Goal: Transaction & Acquisition: Book appointment/travel/reservation

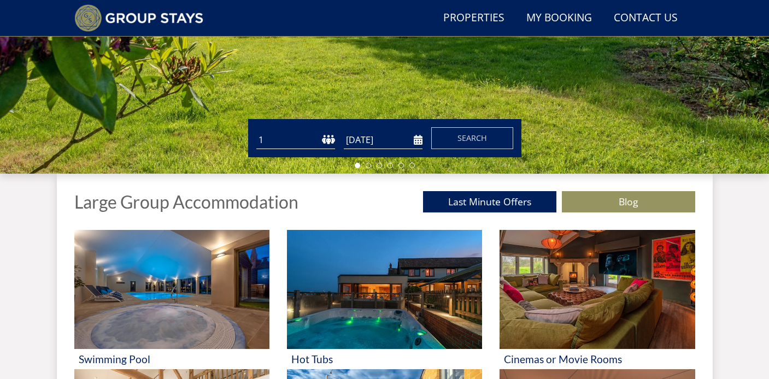
scroll to position [283, 0]
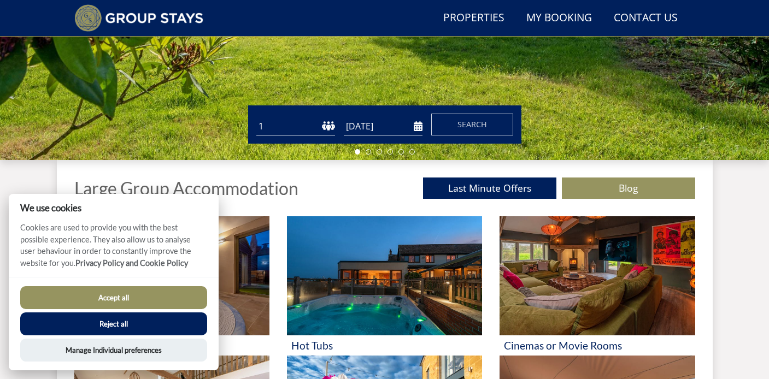
click at [113, 298] on button "Accept all" at bounding box center [113, 298] width 187 height 23
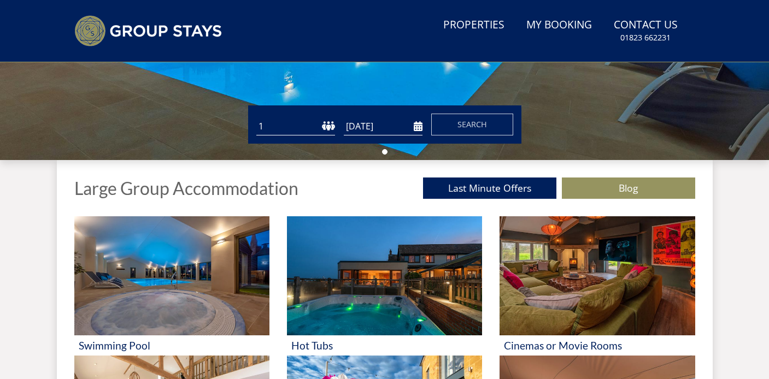
scroll to position [309, 0]
click at [416, 127] on input "[DATE]" at bounding box center [383, 127] width 79 height 18
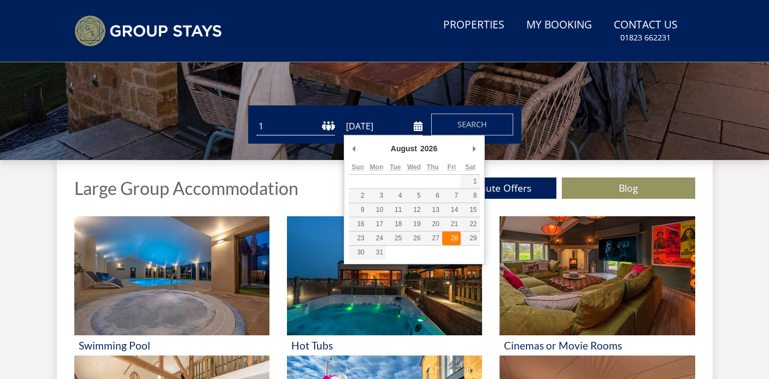
type input "[DATE]"
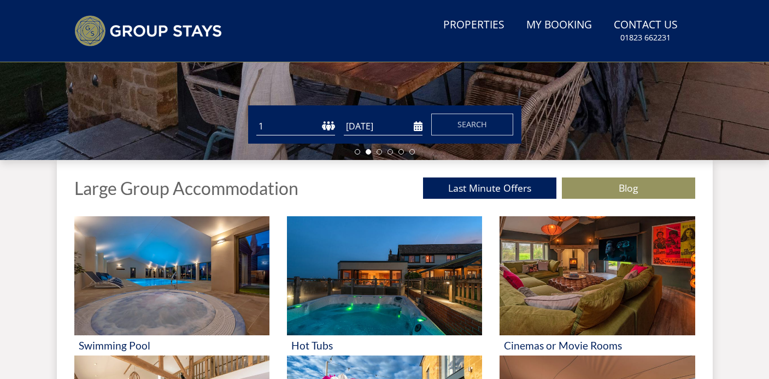
click at [261, 126] on select "1 2 3 4 5 6 7 8 9 10 11 12 13 14 15 16 17 18 19 20 21 22 23 24 25 26 27 28 29 3…" at bounding box center [295, 127] width 79 height 18
select select "30"
click at [460, 128] on span "Search" at bounding box center [473, 124] width 30 height 10
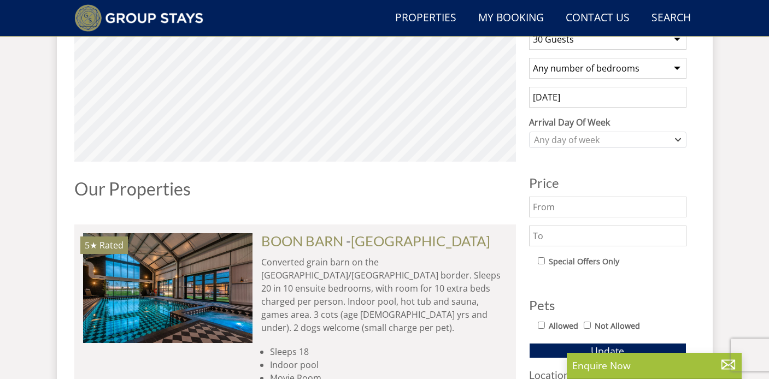
scroll to position [442, 0]
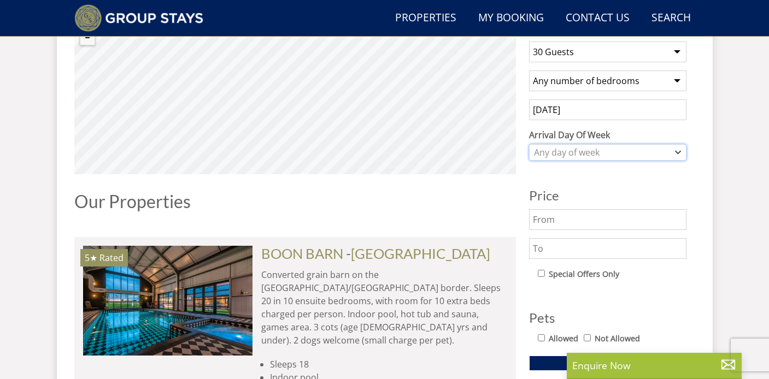
click at [593, 150] on div "Any day of week" at bounding box center [603, 153] width 142 height 12
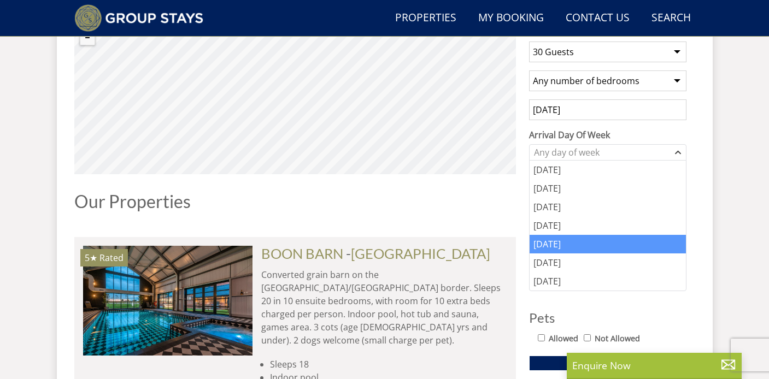
click at [557, 245] on div "[DATE]" at bounding box center [608, 244] width 156 height 19
click at [504, 218] on div "Our Properties" at bounding box center [295, 206] width 442 height 28
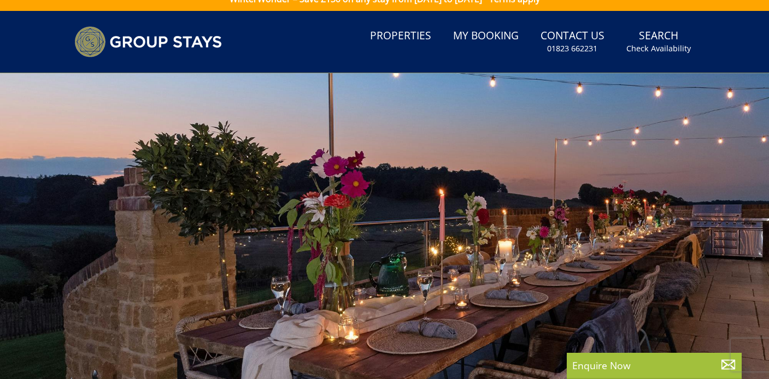
scroll to position [0, 0]
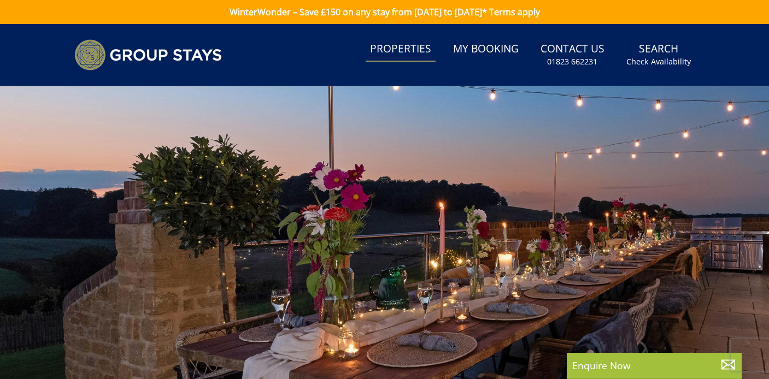
click at [404, 48] on link "Properties" at bounding box center [401, 49] width 70 height 25
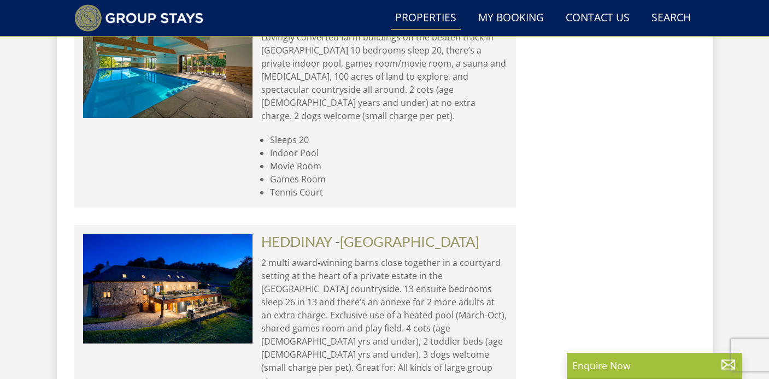
scroll to position [1817, 0]
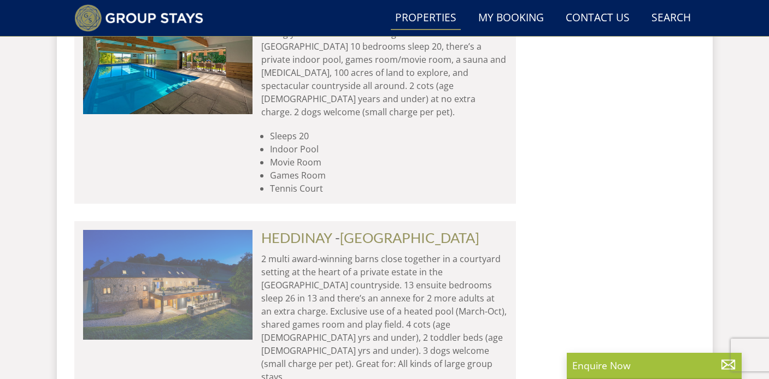
click at [174, 230] on img at bounding box center [168, 284] width 170 height 109
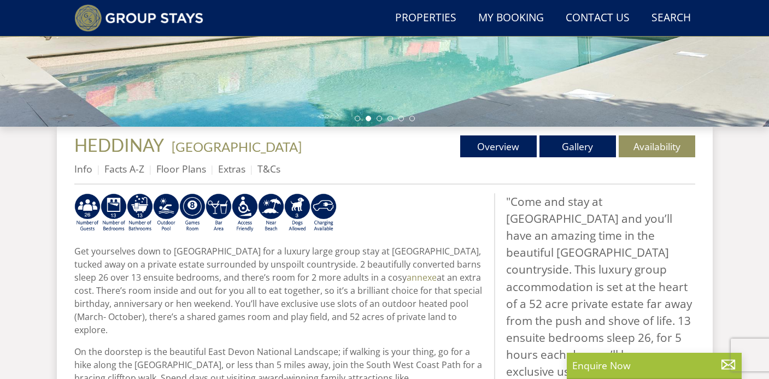
scroll to position [317, 0]
click at [661, 143] on link "Availability" at bounding box center [657, 146] width 77 height 22
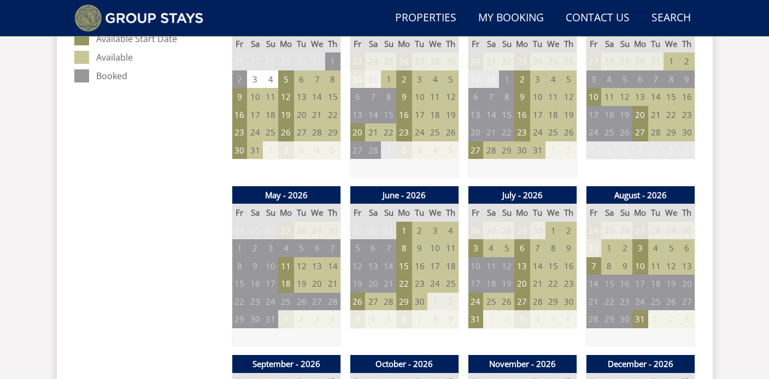
scroll to position [660, 0]
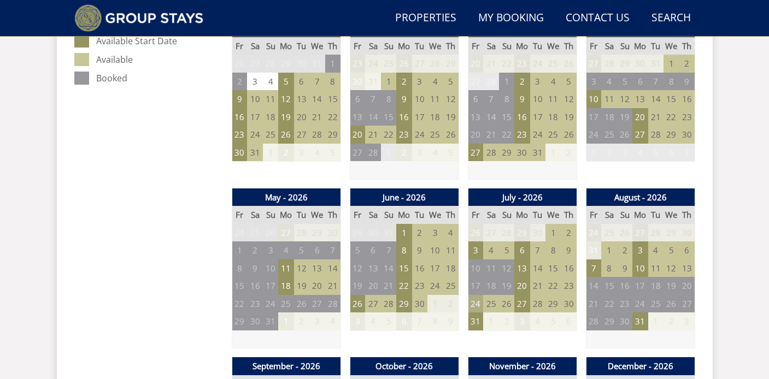
click at [478, 302] on td "24" at bounding box center [475, 304] width 15 height 18
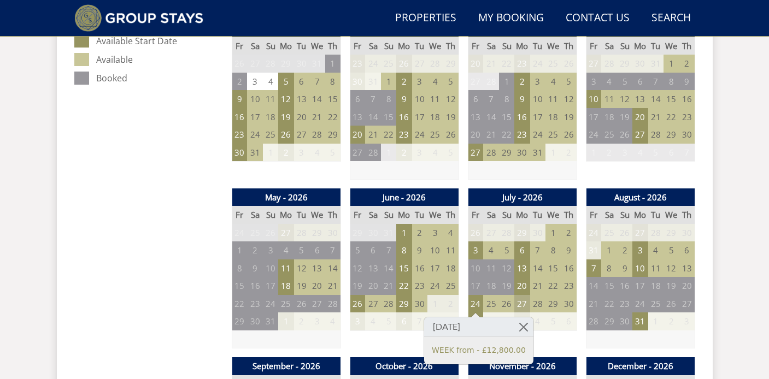
click at [519, 305] on td "27" at bounding box center [522, 304] width 15 height 18
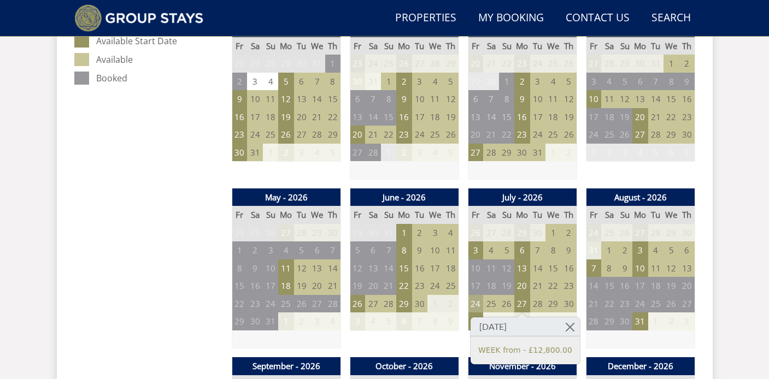
click at [474, 311] on td "24" at bounding box center [475, 304] width 15 height 18
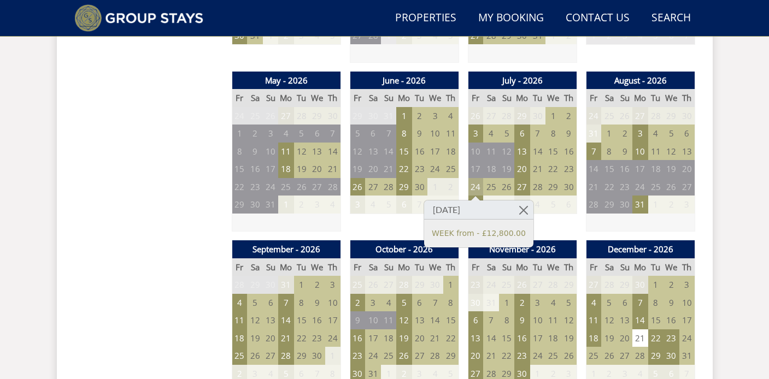
scroll to position [778, 0]
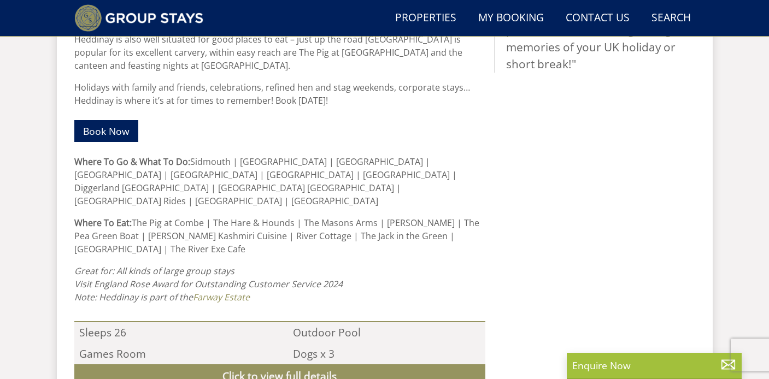
scroll to position [317, 0]
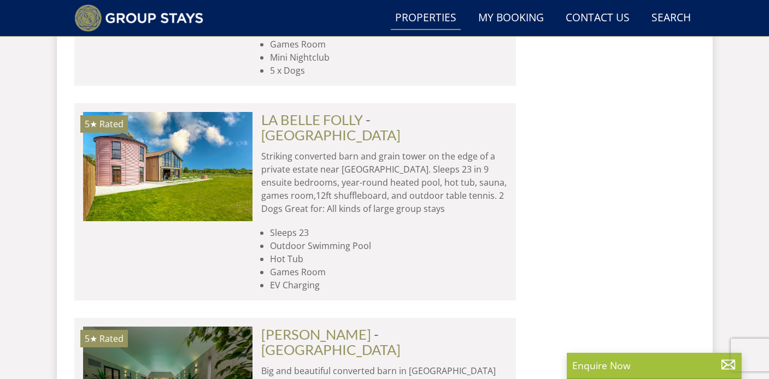
scroll to position [2864, 0]
click at [330, 327] on link "[PERSON_NAME]" at bounding box center [316, 335] width 110 height 16
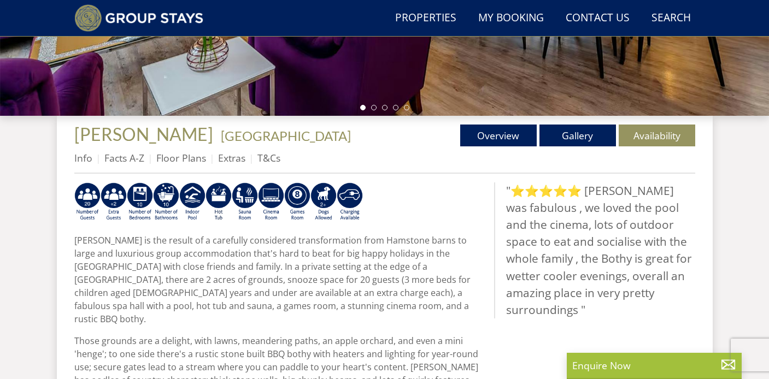
scroll to position [329, 0]
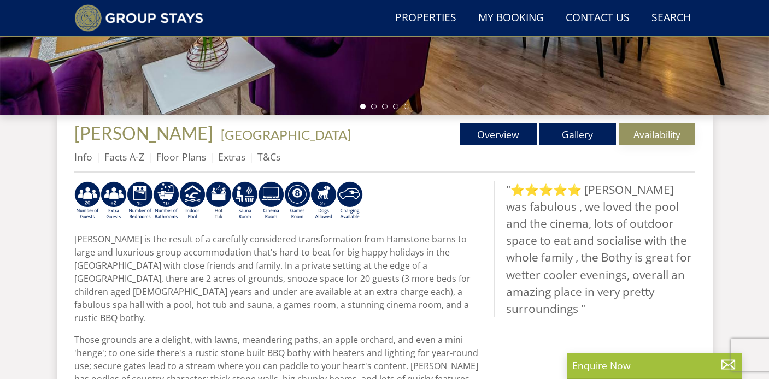
click at [643, 141] on link "Availability" at bounding box center [657, 135] width 77 height 22
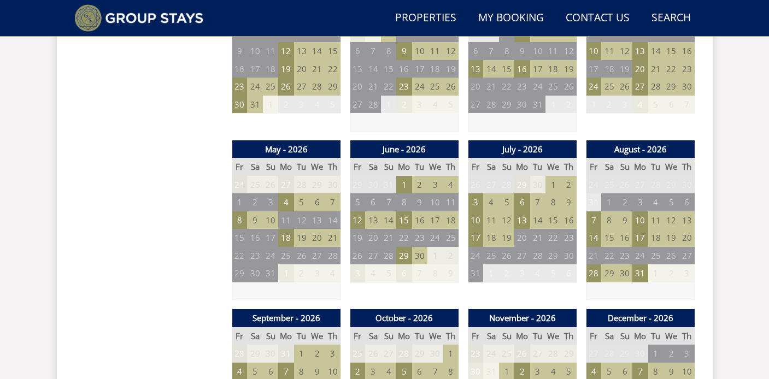
scroll to position [711, 0]
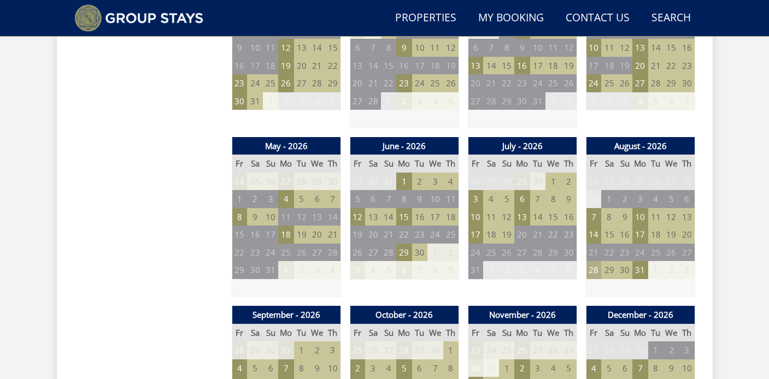
click at [593, 272] on td "28" at bounding box center [593, 270] width 15 height 18
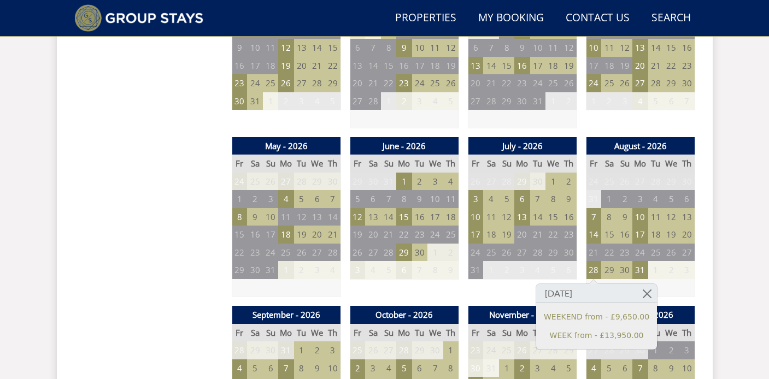
scroll to position [329, 0]
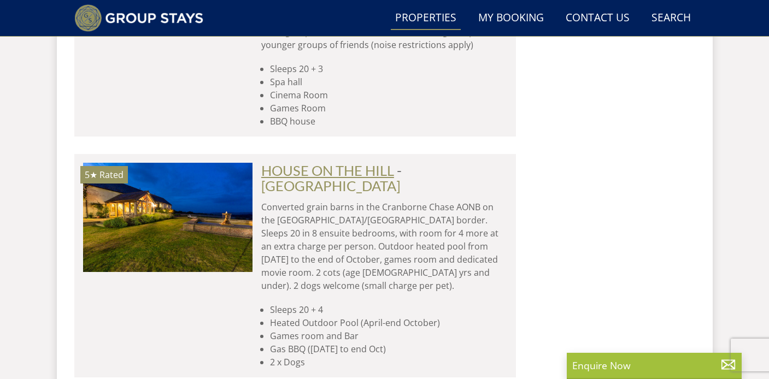
scroll to position [3312, 0]
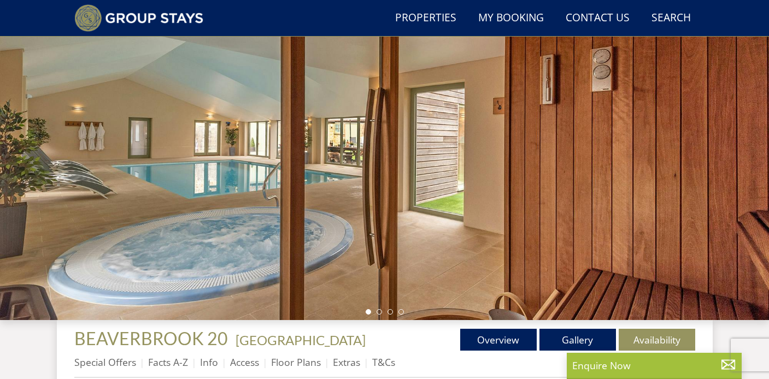
scroll to position [79, 0]
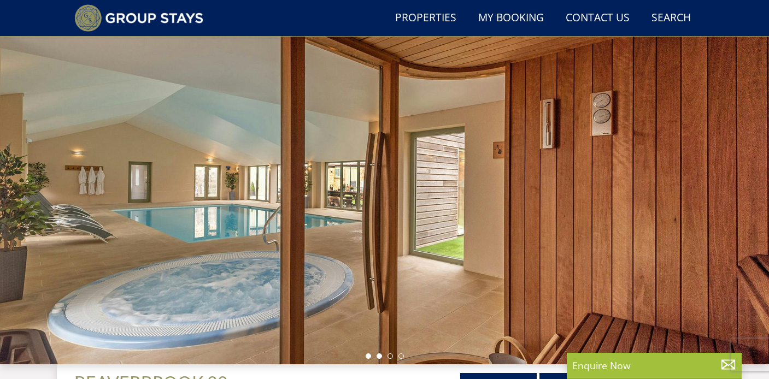
click at [379, 359] on li at bounding box center [379, 356] width 5 height 5
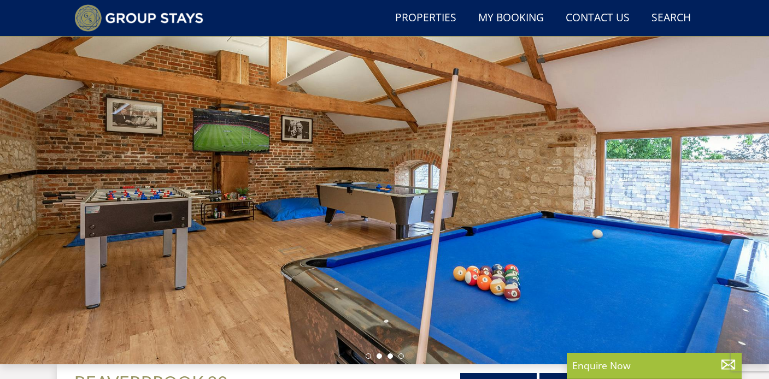
click at [390, 355] on li at bounding box center [390, 356] width 5 height 5
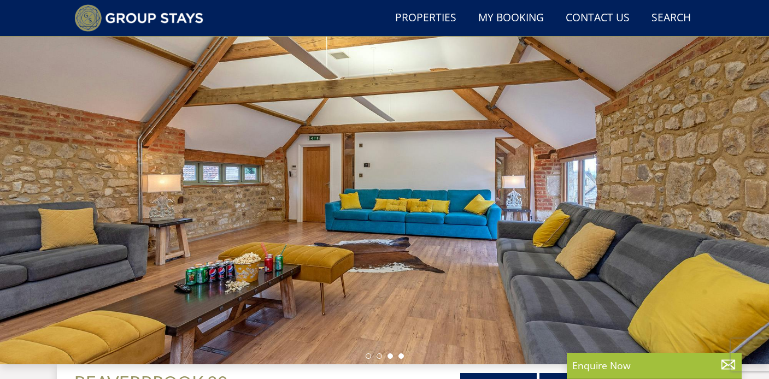
click at [401, 357] on li at bounding box center [401, 356] width 5 height 5
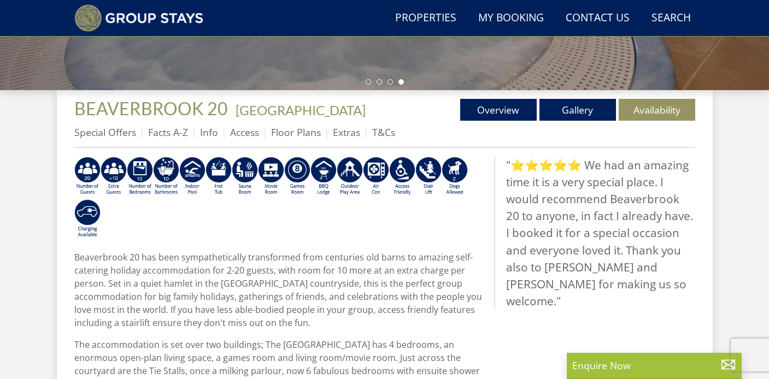
scroll to position [370, 0]
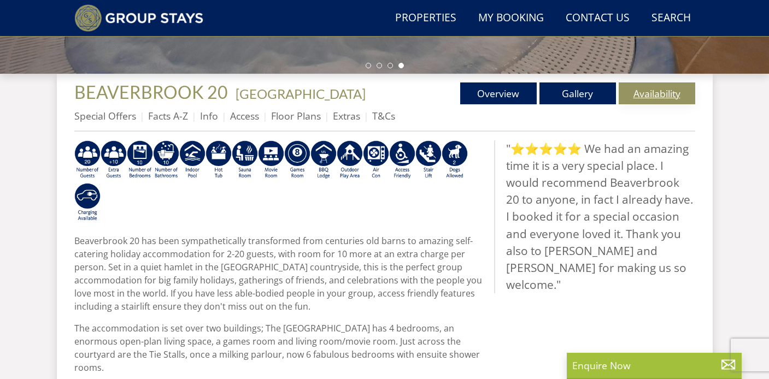
click at [644, 87] on link "Availability" at bounding box center [657, 94] width 77 height 22
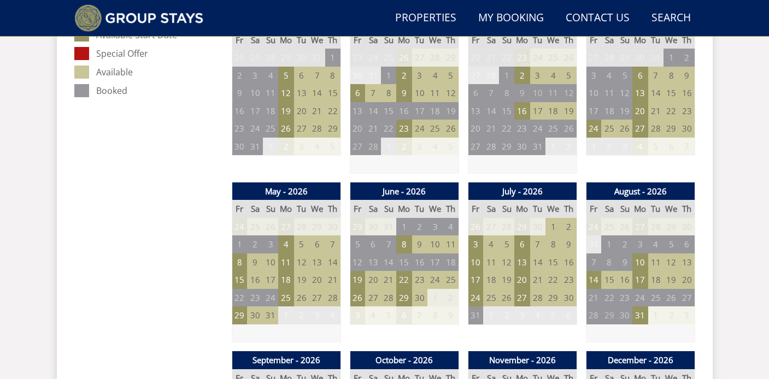
scroll to position [676, 0]
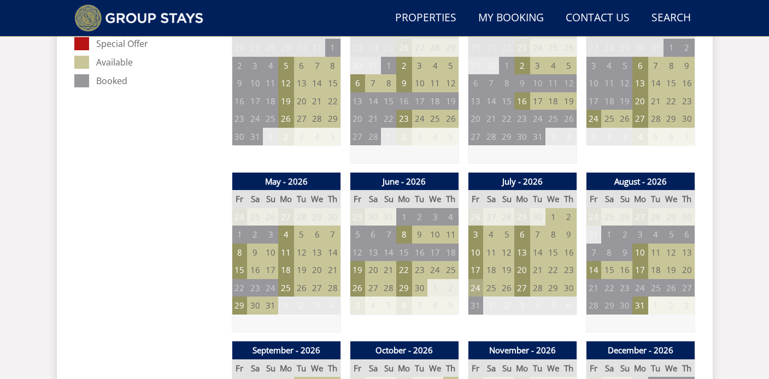
click at [477, 293] on td "24" at bounding box center [475, 288] width 15 height 18
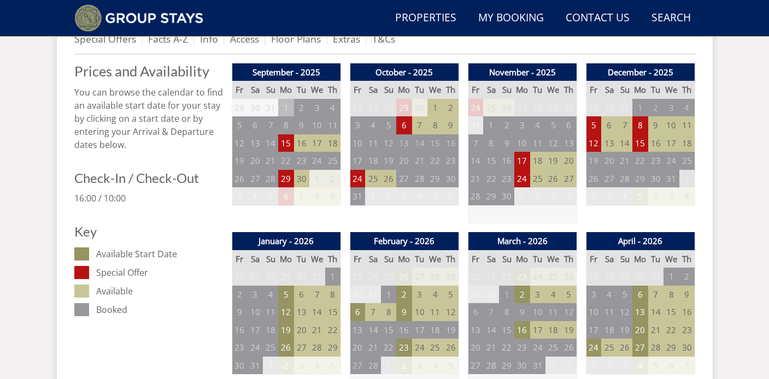
scroll to position [401, 0]
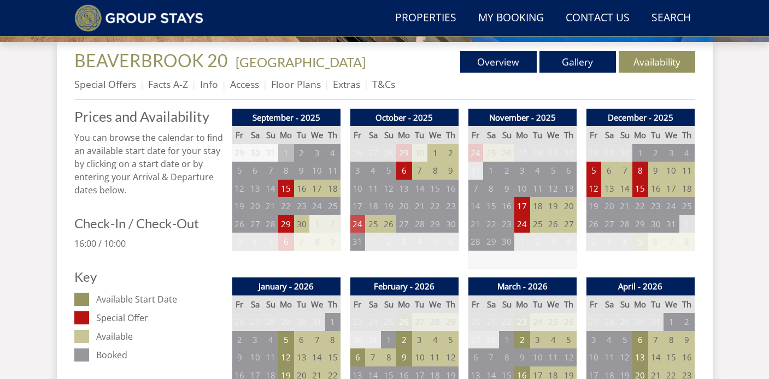
click at [355, 224] on td "24" at bounding box center [357, 224] width 15 height 18
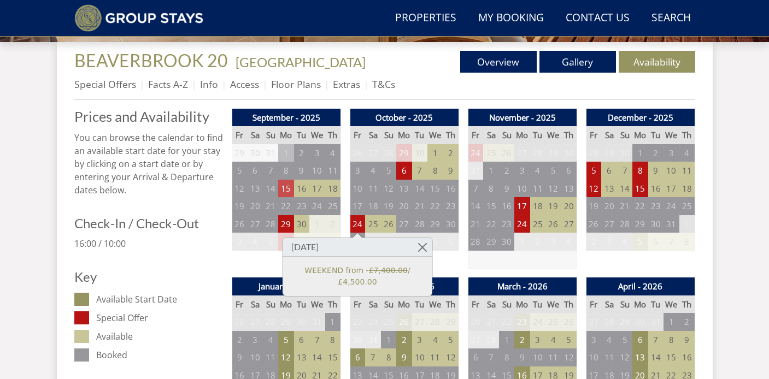
click at [289, 192] on td "15" at bounding box center [285, 189] width 15 height 18
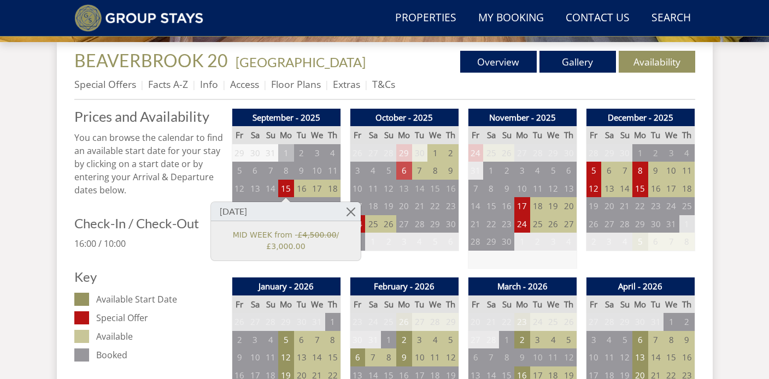
click at [404, 171] on td "6" at bounding box center [403, 171] width 15 height 18
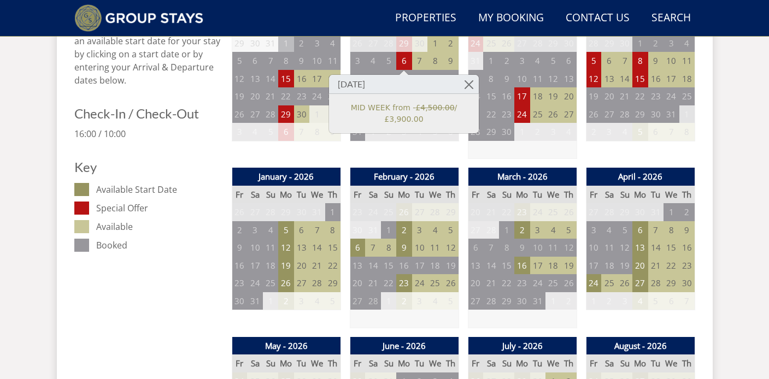
scroll to position [512, 0]
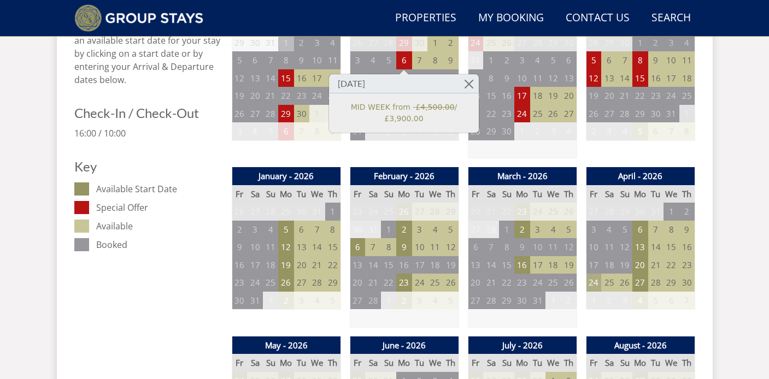
click at [593, 281] on td "24" at bounding box center [593, 283] width 15 height 18
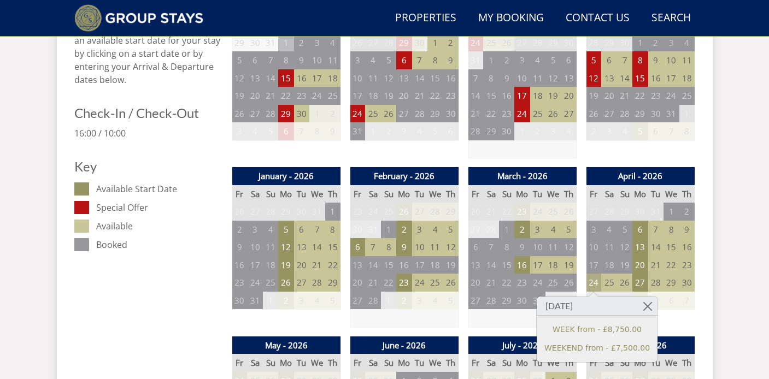
click at [593, 281] on td "24" at bounding box center [593, 283] width 15 height 18
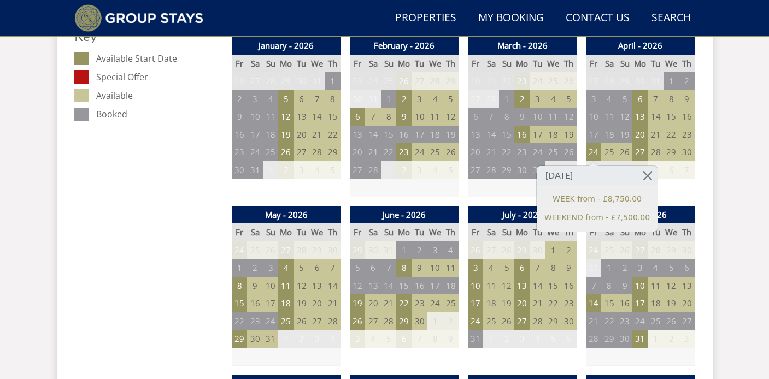
scroll to position [650, 0]
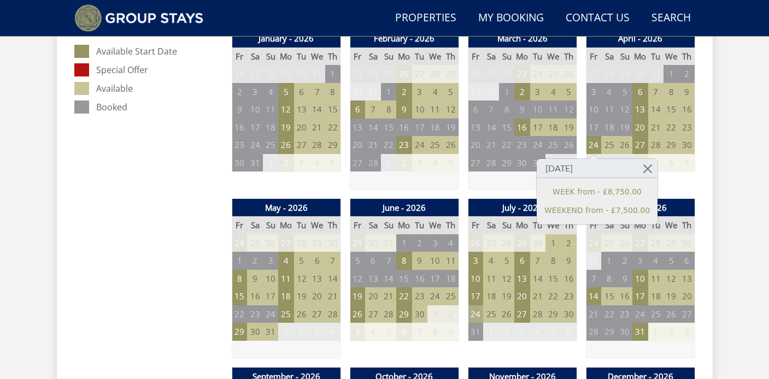
click at [475, 316] on td "24" at bounding box center [475, 315] width 15 height 18
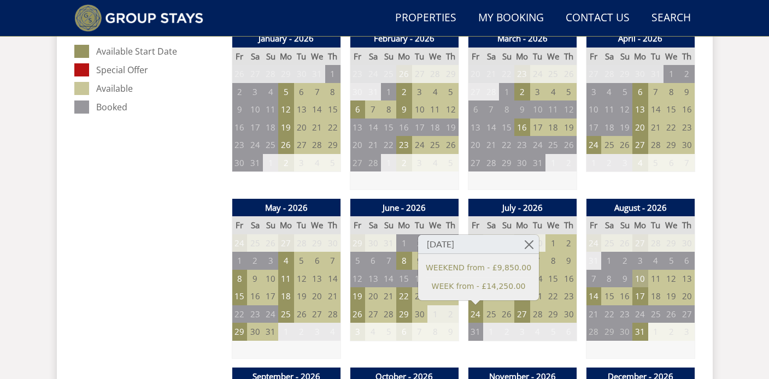
click at [643, 282] on td "10" at bounding box center [640, 279] width 15 height 18
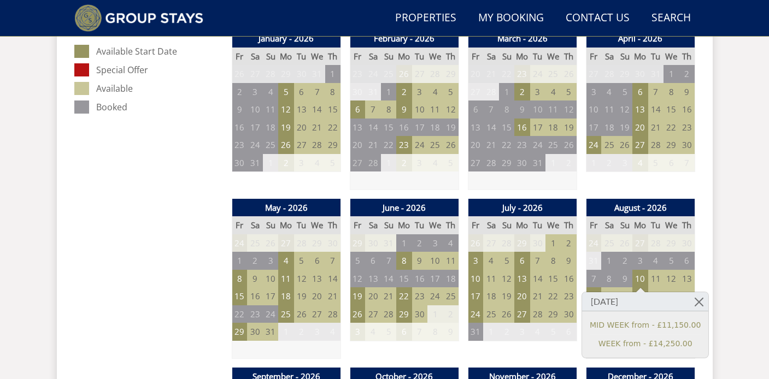
click at [738, 221] on div "Search Menu Properties My Booking Contact Us [PHONE_NUMBER] Search Check Availa…" at bounding box center [384, 383] width 769 height 2018
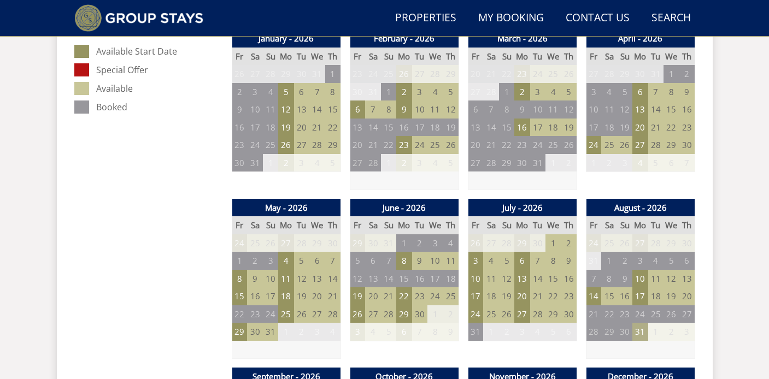
click at [640, 331] on td "31" at bounding box center [640, 332] width 15 height 18
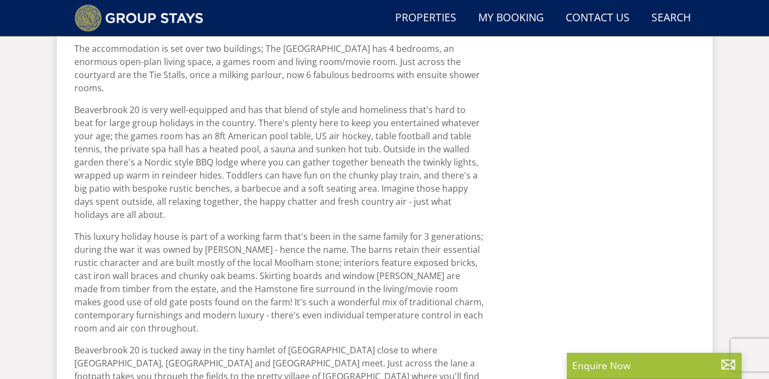
scroll to position [370, 0]
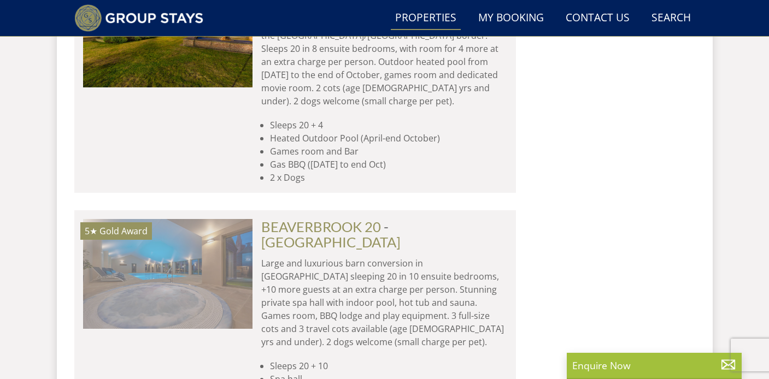
scroll to position [3617, 0]
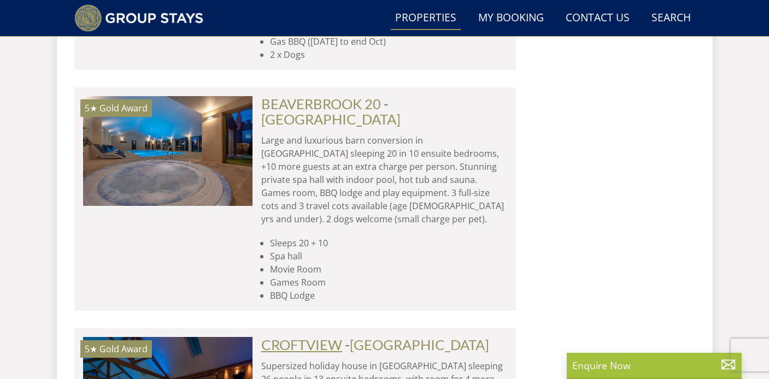
click at [306, 337] on link "CROFTVIEW" at bounding box center [301, 345] width 81 height 16
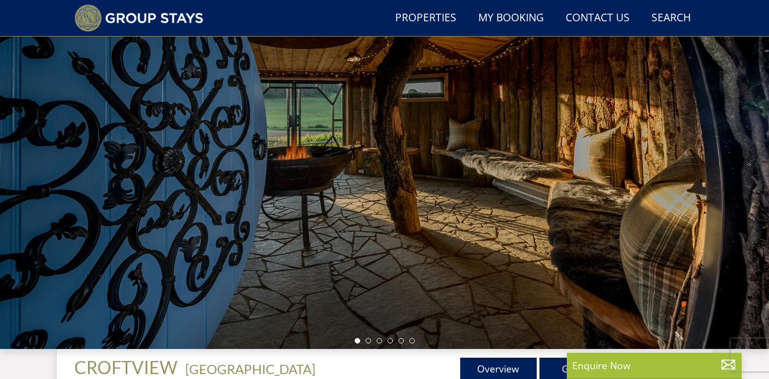
scroll to position [95, 0]
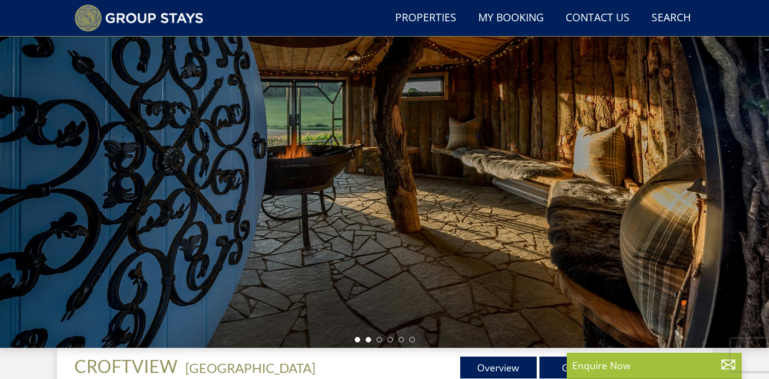
click at [369, 341] on li at bounding box center [368, 339] width 5 height 5
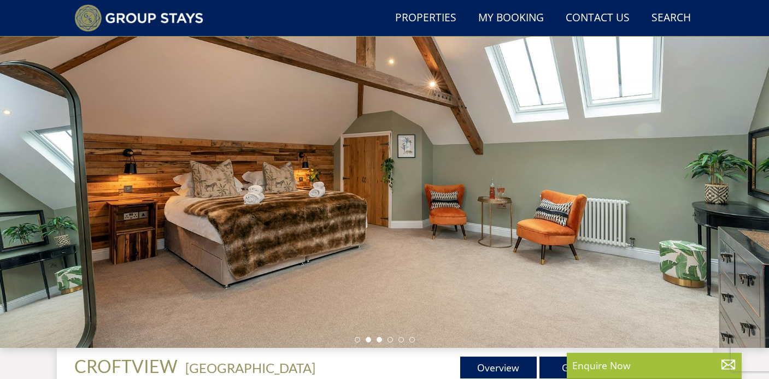
click at [378, 340] on li at bounding box center [379, 339] width 5 height 5
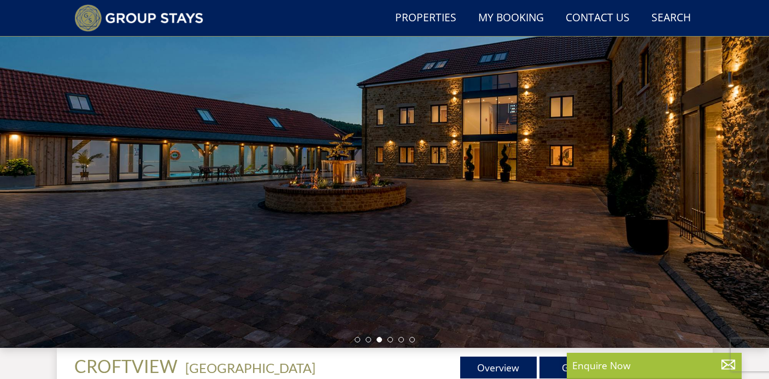
click at [390, 343] on div at bounding box center [384, 157] width 769 height 383
click at [393, 339] on li at bounding box center [390, 339] width 5 height 5
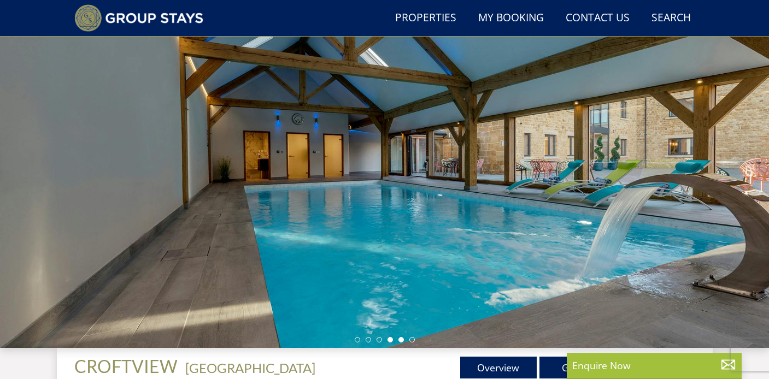
click at [404, 341] on li at bounding box center [401, 339] width 5 height 5
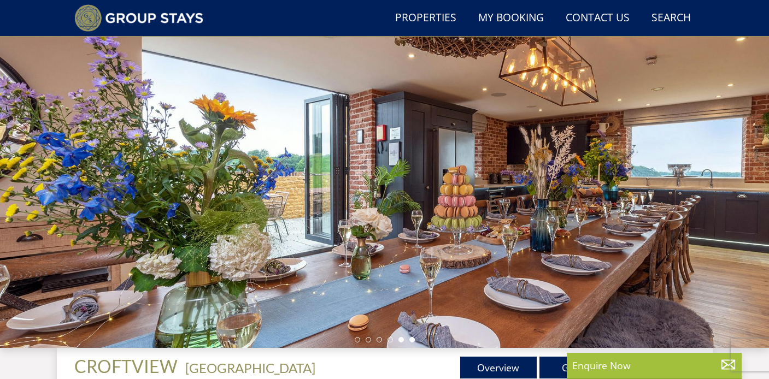
click at [412, 341] on li at bounding box center [412, 339] width 5 height 5
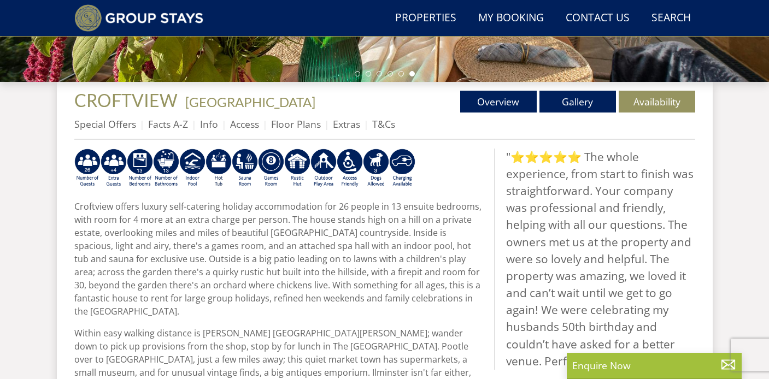
scroll to position [362, 0]
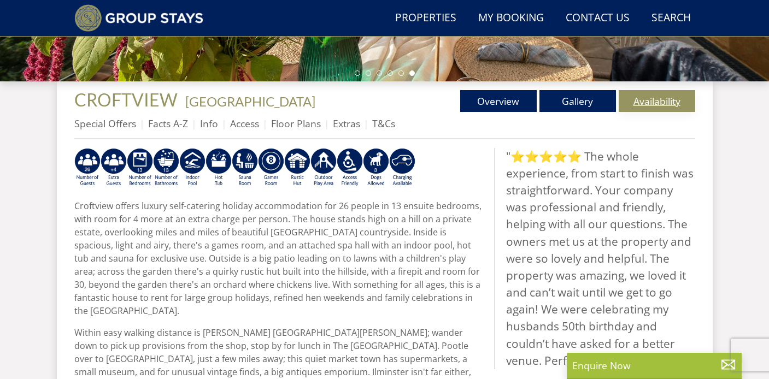
click at [640, 108] on link "Availability" at bounding box center [657, 101] width 77 height 22
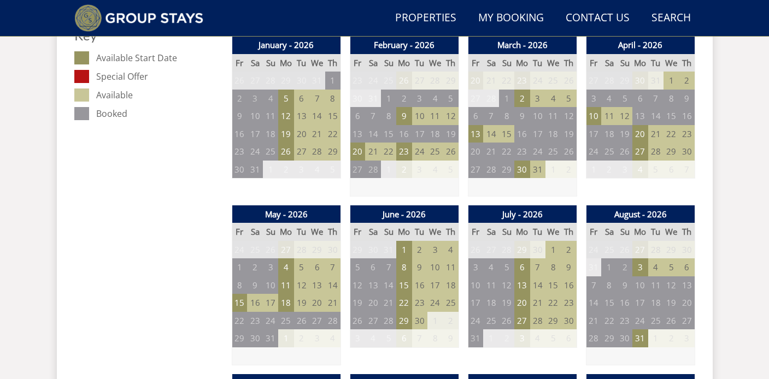
scroll to position [645, 0]
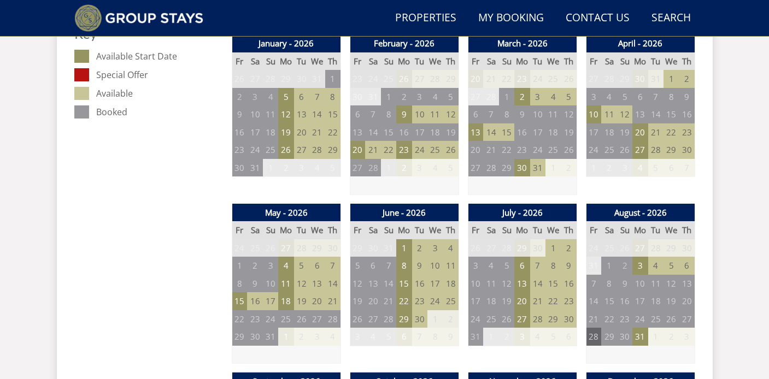
click at [593, 338] on td "28" at bounding box center [593, 337] width 15 height 18
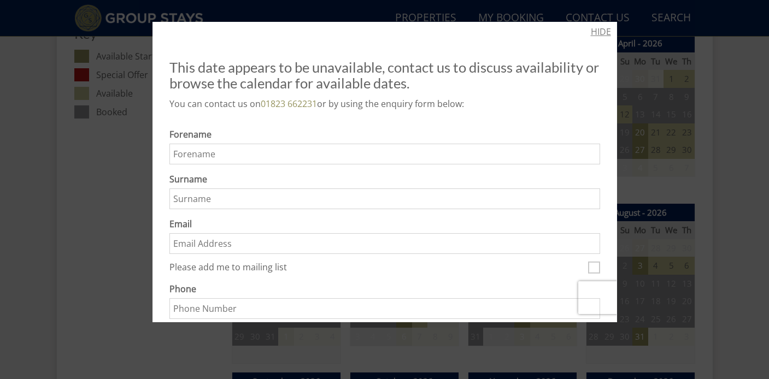
click at [602, 33] on link "HIDE" at bounding box center [601, 31] width 20 height 13
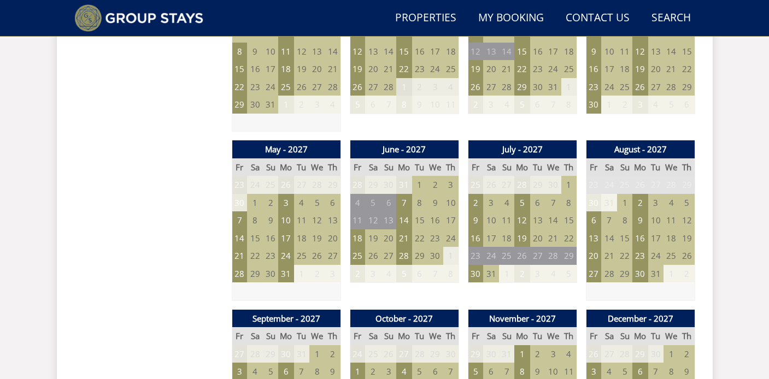
scroll to position [1218, 0]
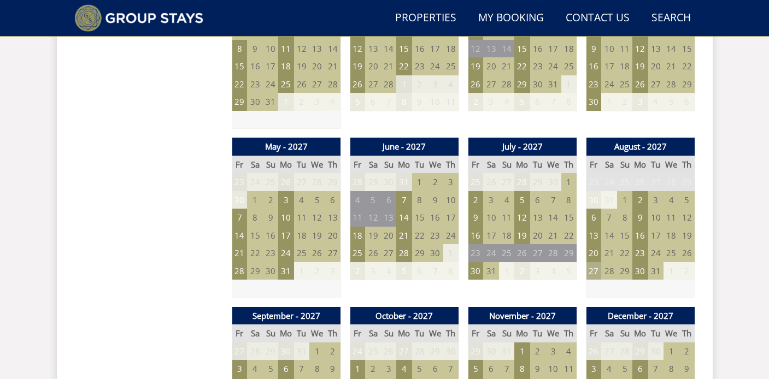
click at [594, 272] on td "27" at bounding box center [593, 271] width 15 height 18
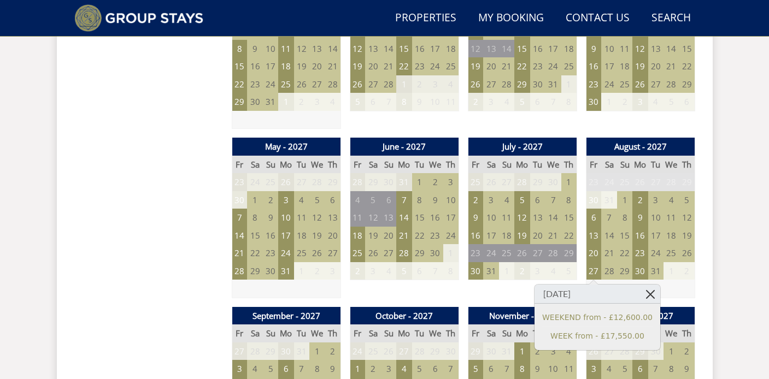
click at [645, 293] on link at bounding box center [650, 294] width 19 height 19
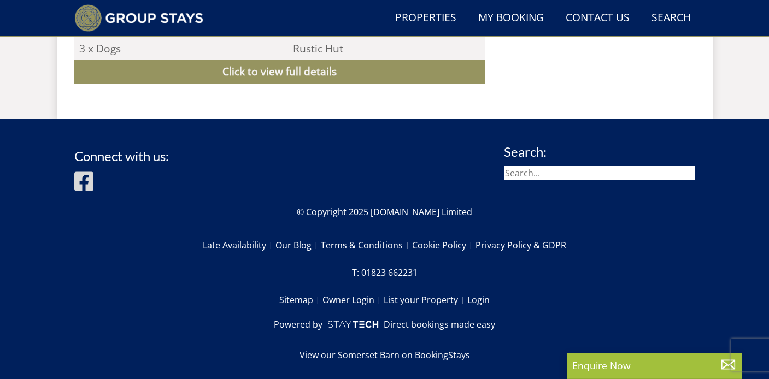
scroll to position [362, 0]
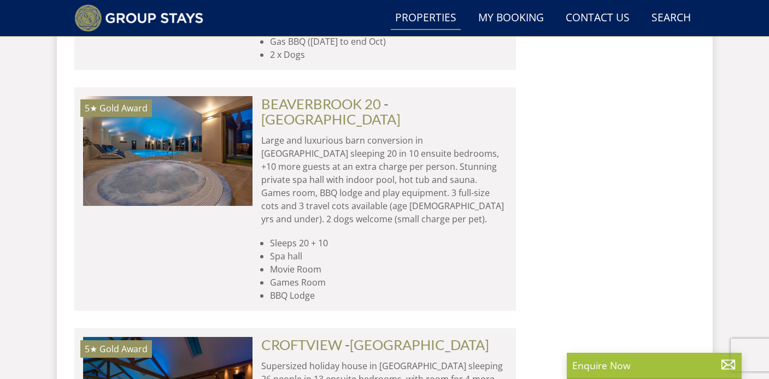
scroll to position [3762, 0]
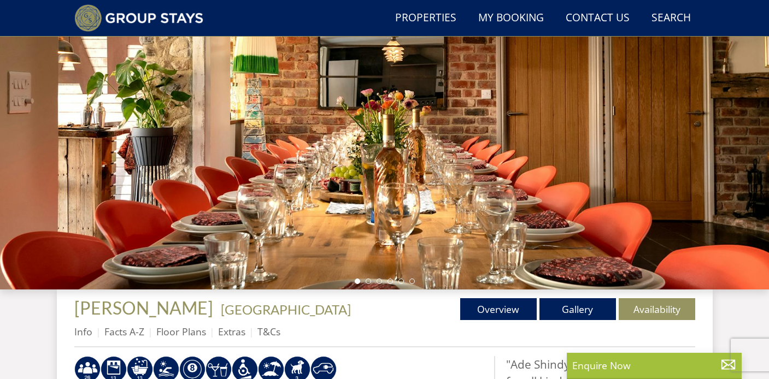
scroll to position [130, 0]
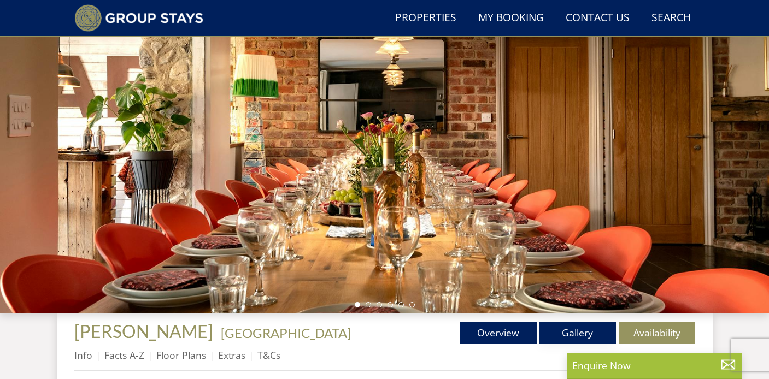
click at [577, 329] on link "Gallery" at bounding box center [578, 333] width 77 height 22
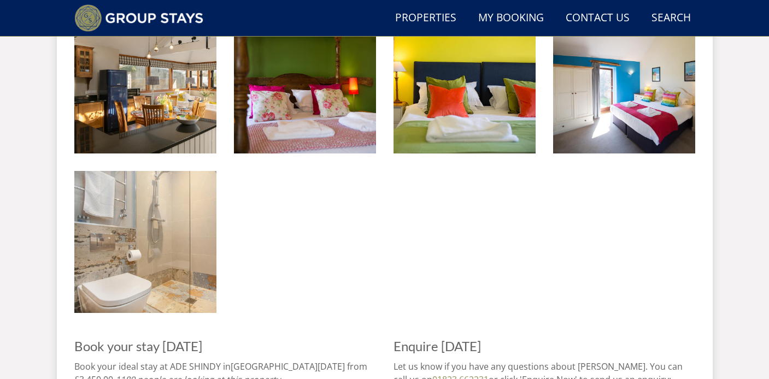
scroll to position [1617, 0]
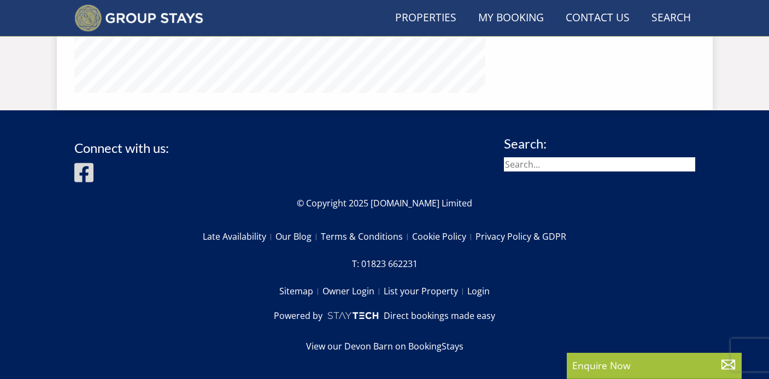
scroll to position [130, 0]
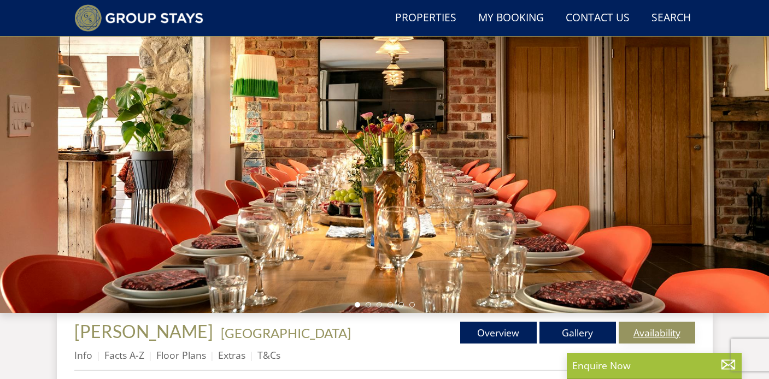
click at [659, 335] on link "Availability" at bounding box center [657, 333] width 77 height 22
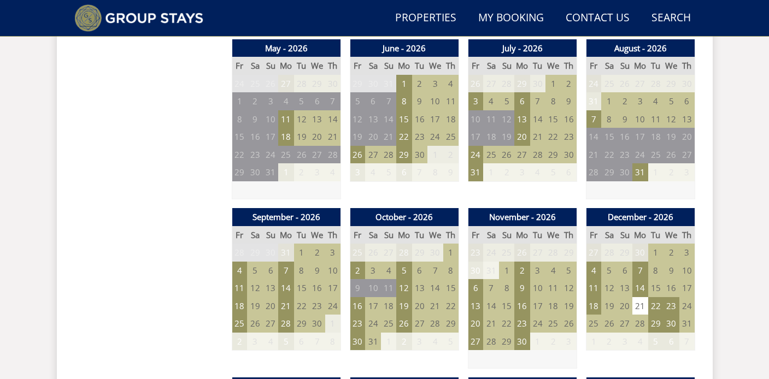
scroll to position [810, 0]
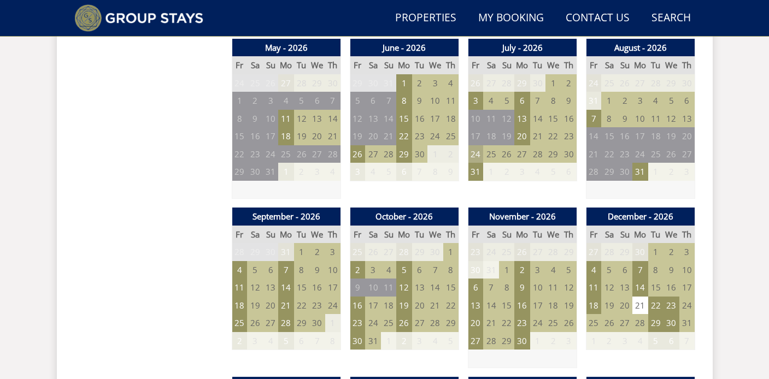
click at [474, 156] on td "24" at bounding box center [475, 154] width 15 height 18
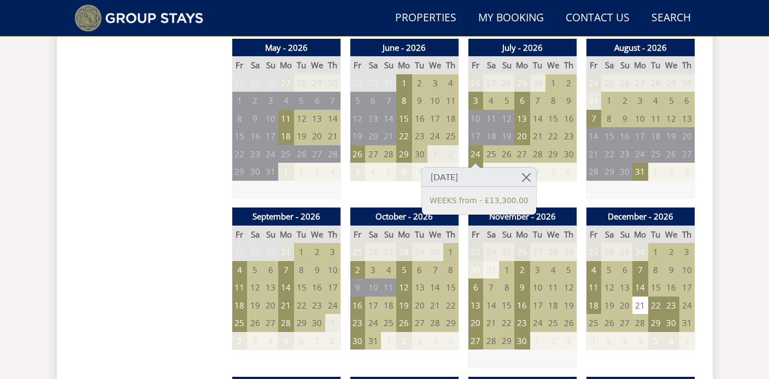
click at [543, 172] on td "4" at bounding box center [537, 172] width 15 height 18
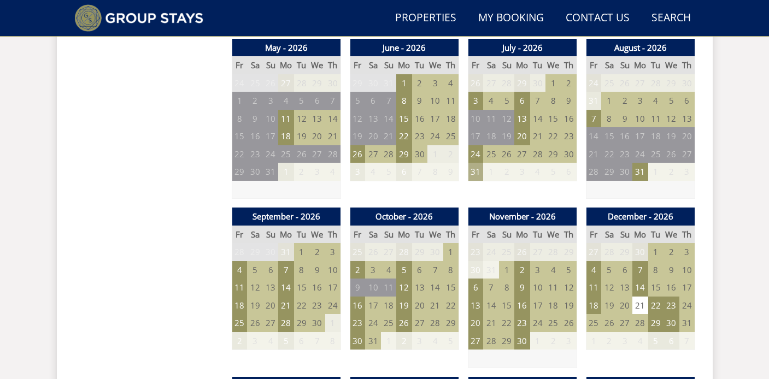
click at [478, 174] on td "31" at bounding box center [475, 172] width 15 height 18
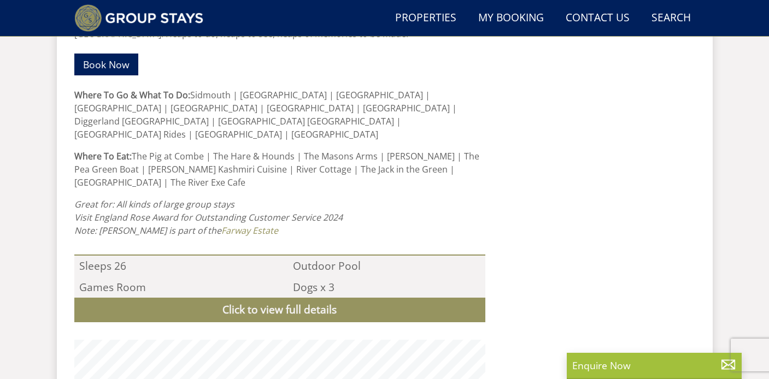
scroll to position [313, 0]
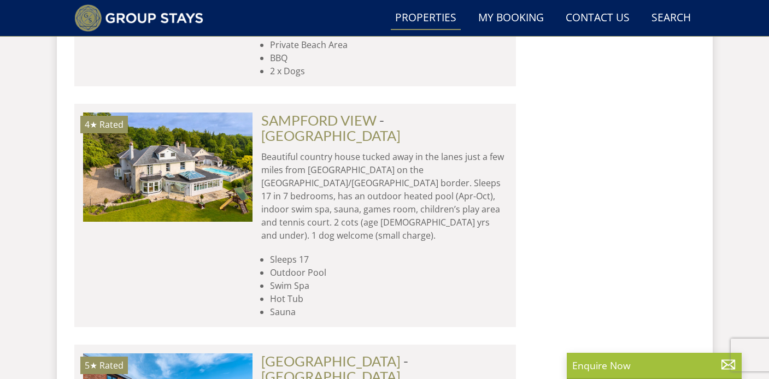
scroll to position [4775, 0]
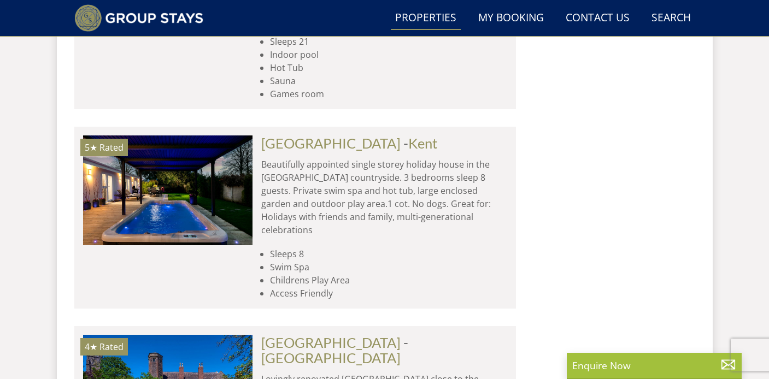
scroll to position [6698, 0]
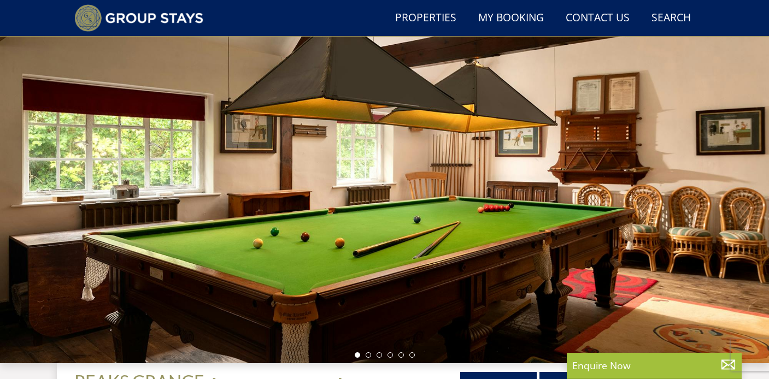
scroll to position [81, 0]
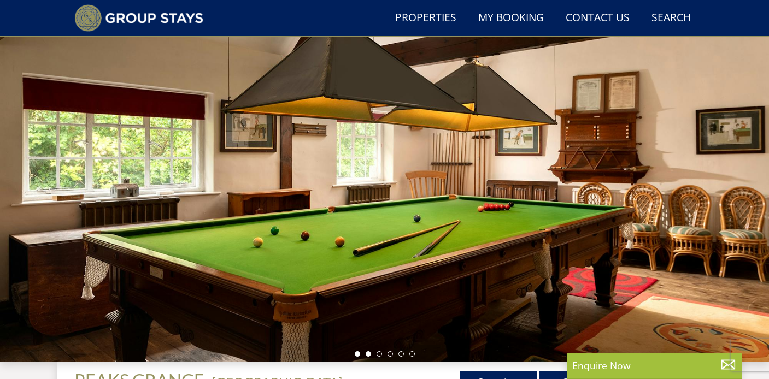
click at [368, 354] on li at bounding box center [368, 354] width 5 height 5
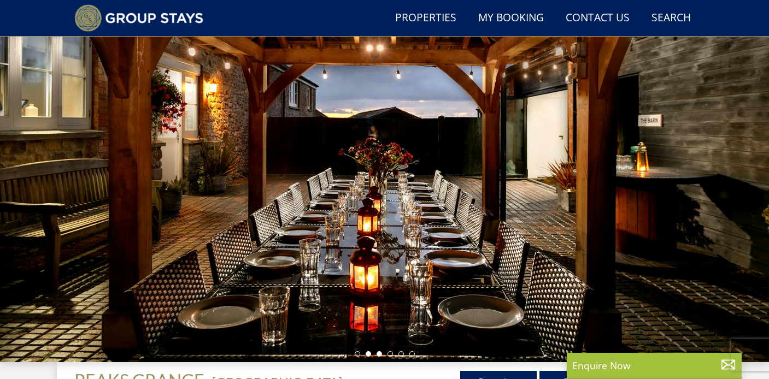
click at [381, 357] on li at bounding box center [379, 354] width 5 height 5
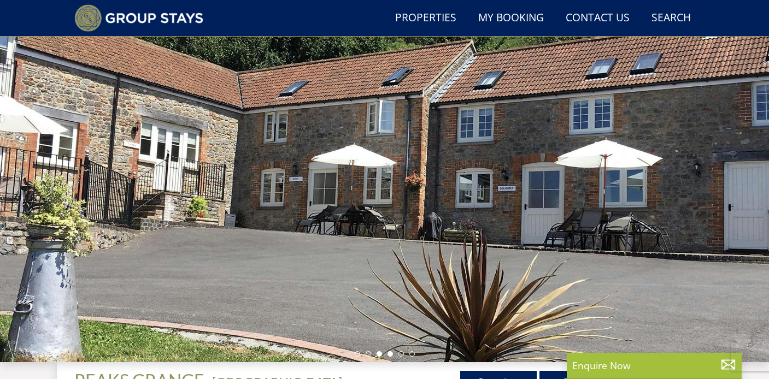
click at [391, 354] on li at bounding box center [390, 354] width 5 height 5
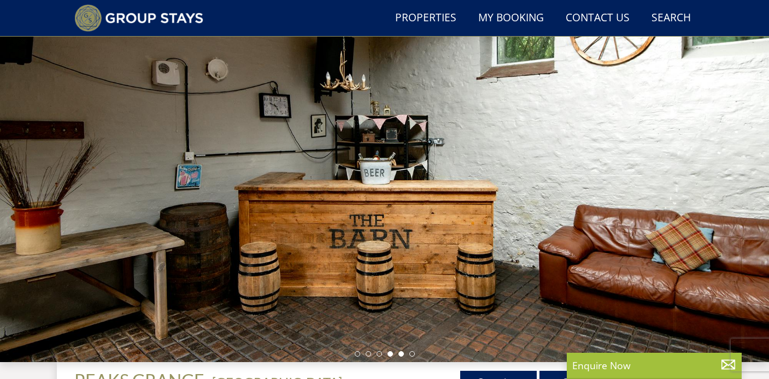
click at [399, 355] on li at bounding box center [401, 354] width 5 height 5
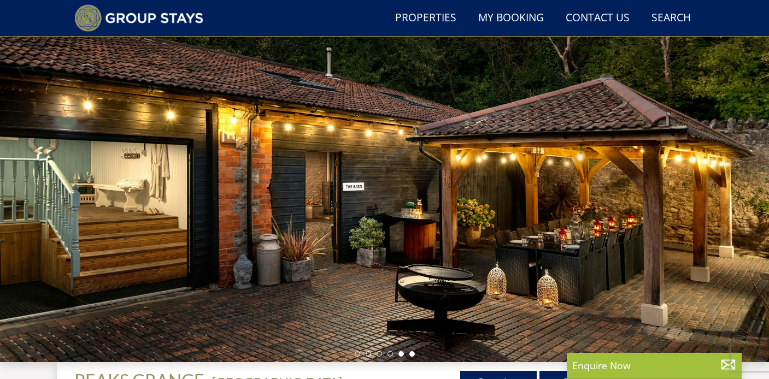
click at [413, 354] on li at bounding box center [412, 354] width 5 height 5
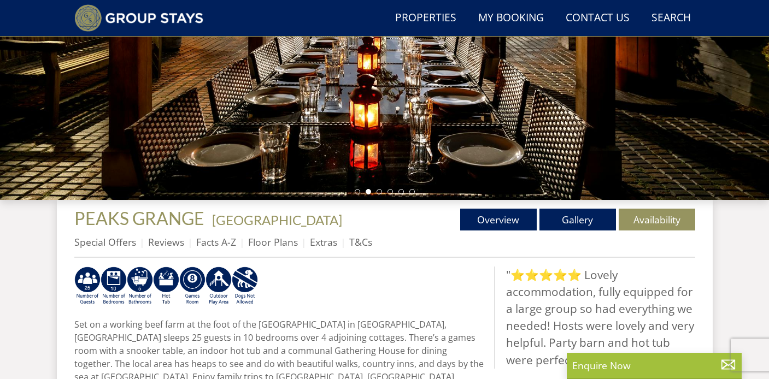
scroll to position [243, 0]
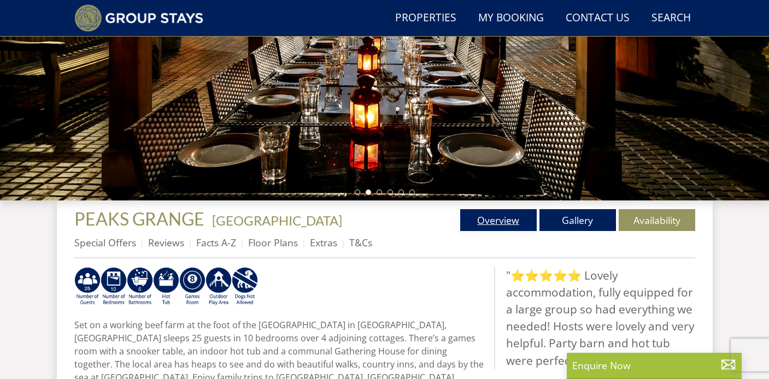
click at [513, 216] on link "Overview" at bounding box center [498, 220] width 77 height 22
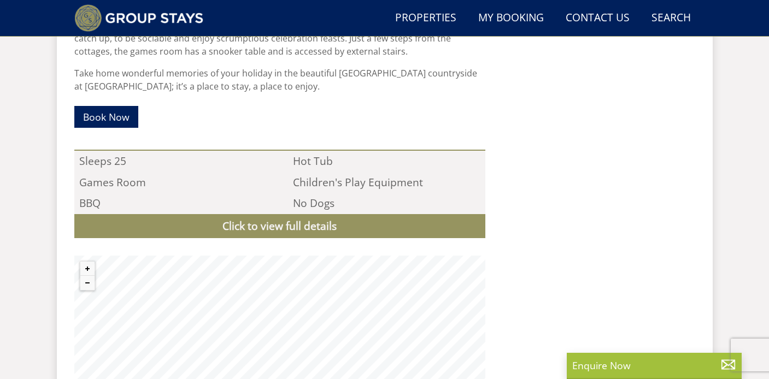
scroll to position [974, 0]
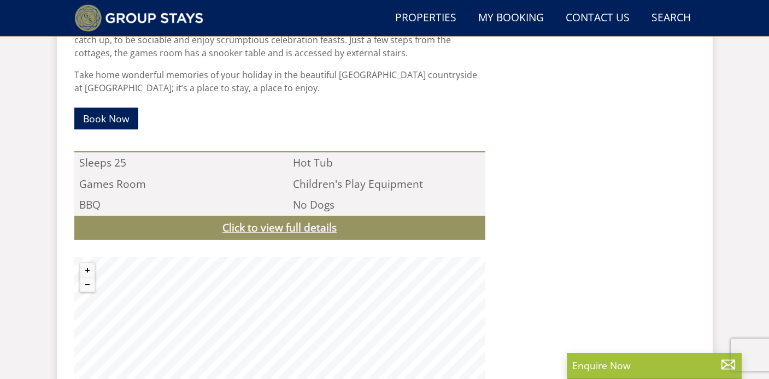
click at [382, 216] on link "Click to view full details" at bounding box center [279, 228] width 411 height 25
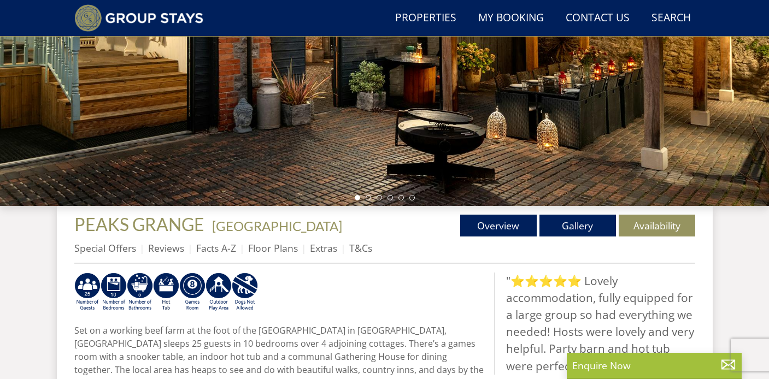
scroll to position [238, 0]
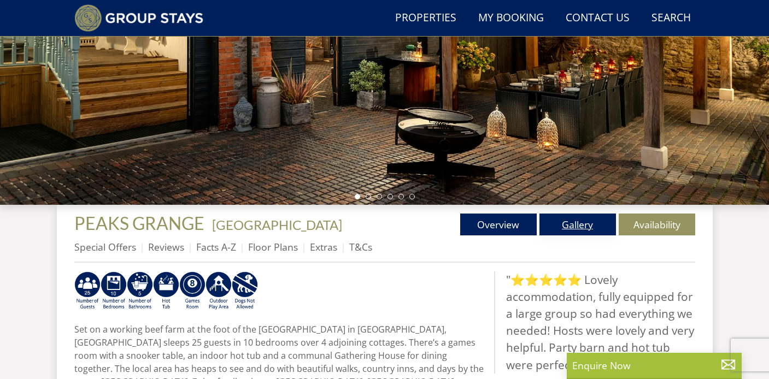
click at [570, 222] on link "Gallery" at bounding box center [578, 225] width 77 height 22
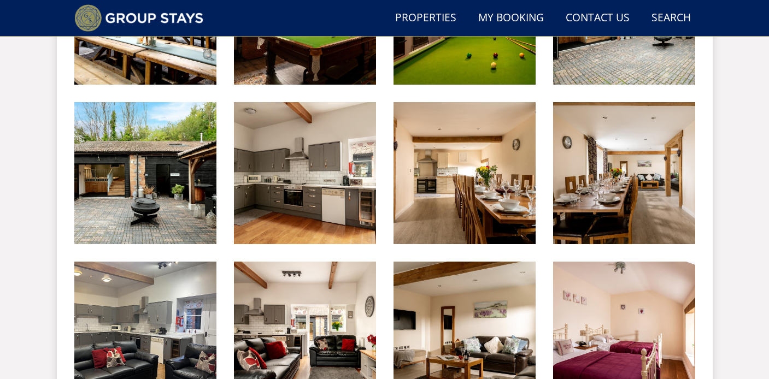
scroll to position [915, 0]
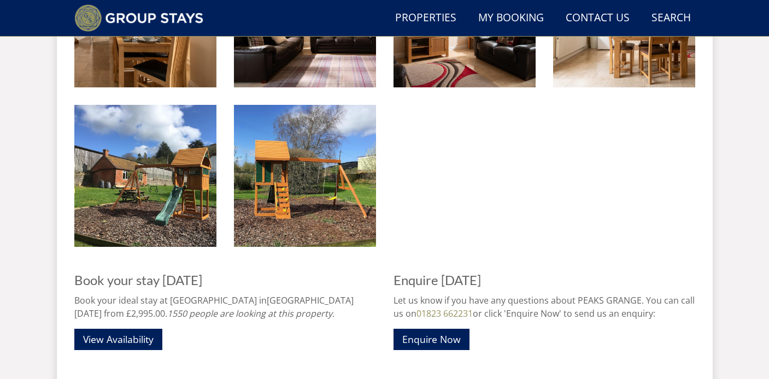
scroll to position [2002, 0]
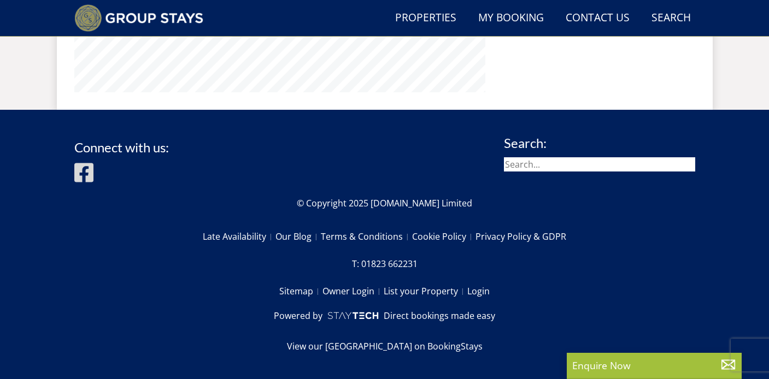
scroll to position [238, 0]
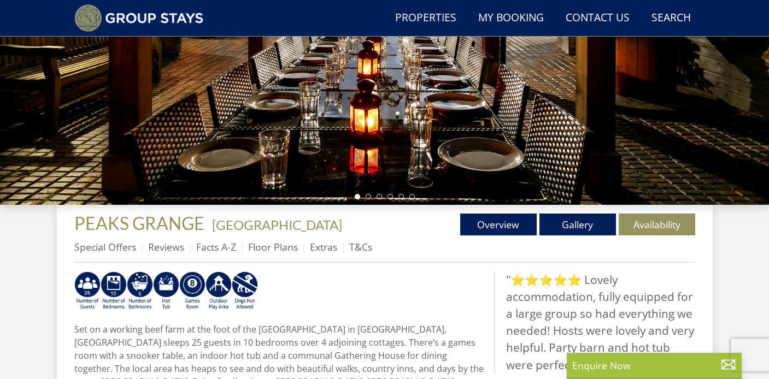
scroll to position [243, 0]
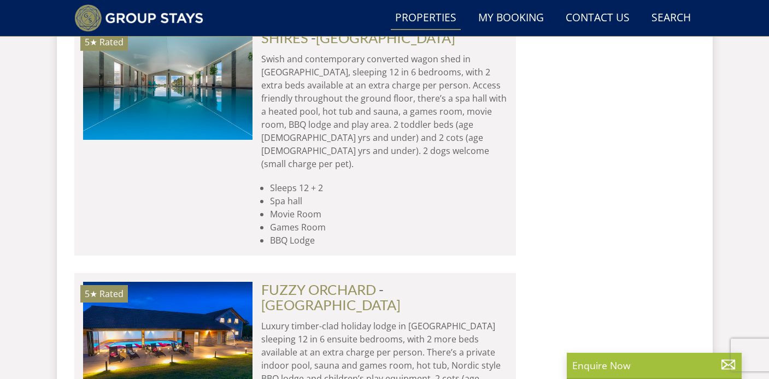
scroll to position [8323, 0]
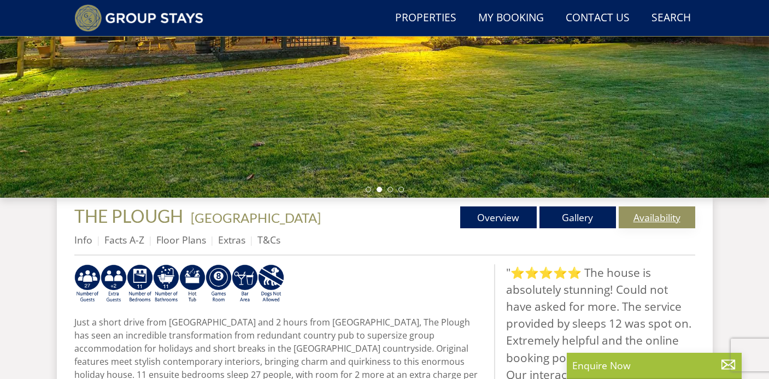
scroll to position [255, 0]
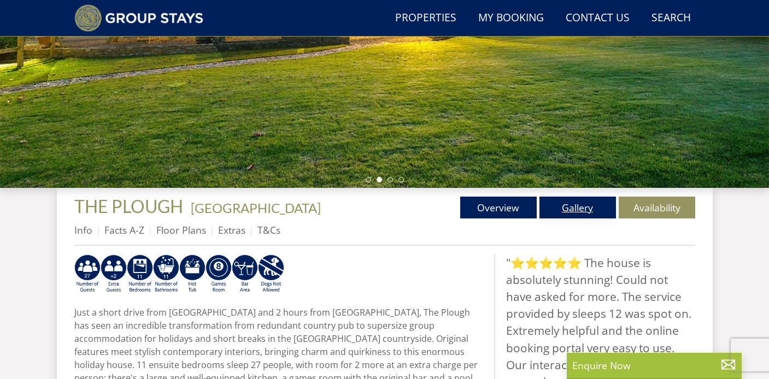
click at [583, 211] on link "Gallery" at bounding box center [578, 208] width 77 height 22
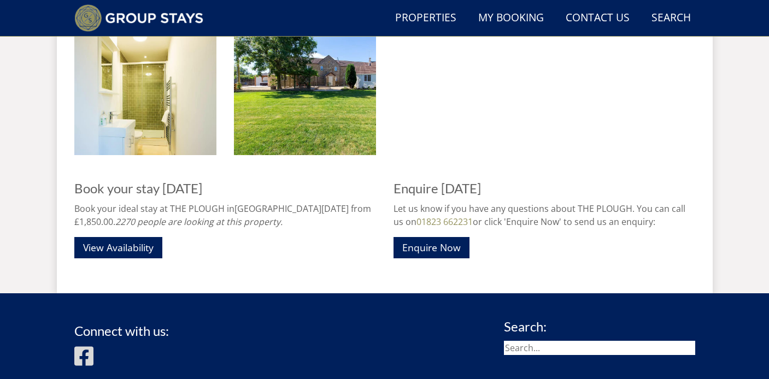
scroll to position [1936, 0]
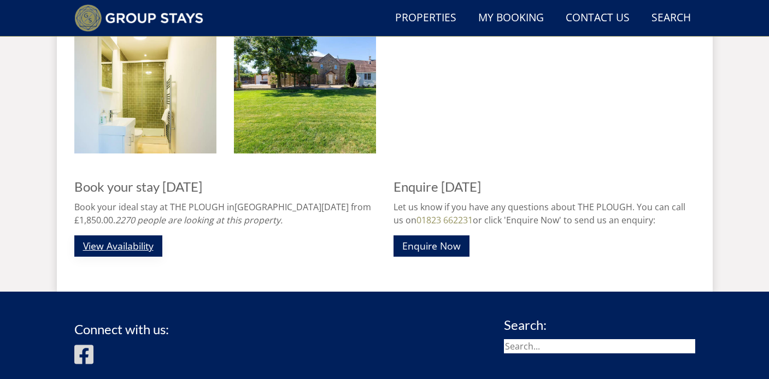
click at [129, 247] on link "View Availability" at bounding box center [118, 246] width 88 height 21
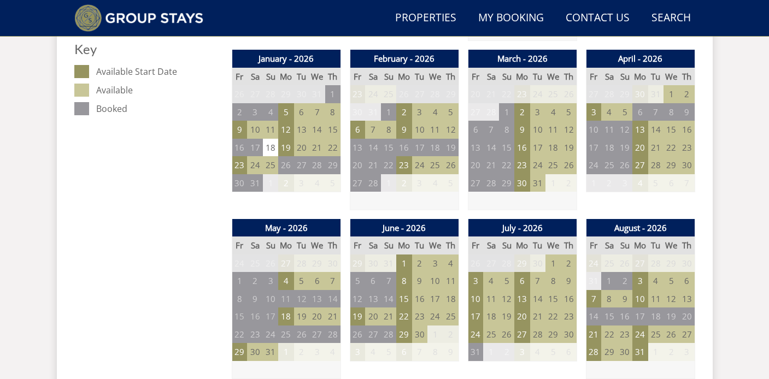
scroll to position [632, 0]
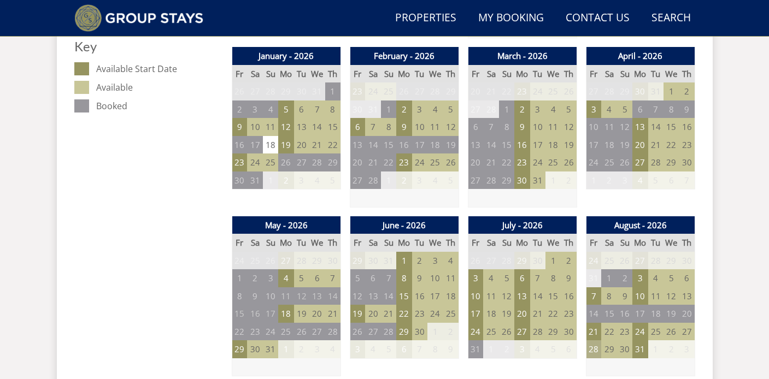
click at [597, 351] on td "28" at bounding box center [593, 350] width 15 height 18
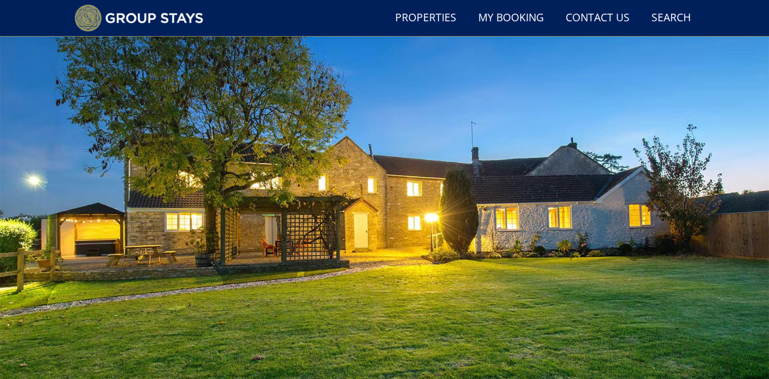
scroll to position [30, 0]
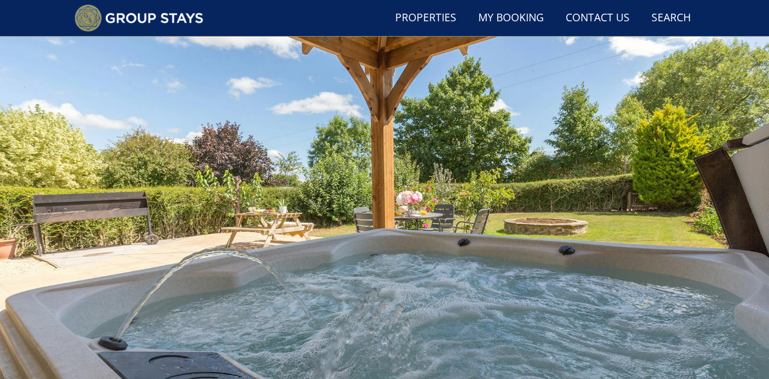
scroll to position [1936, 0]
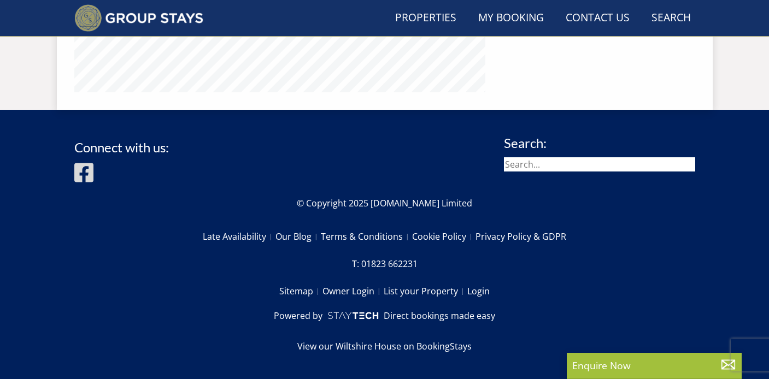
scroll to position [255, 0]
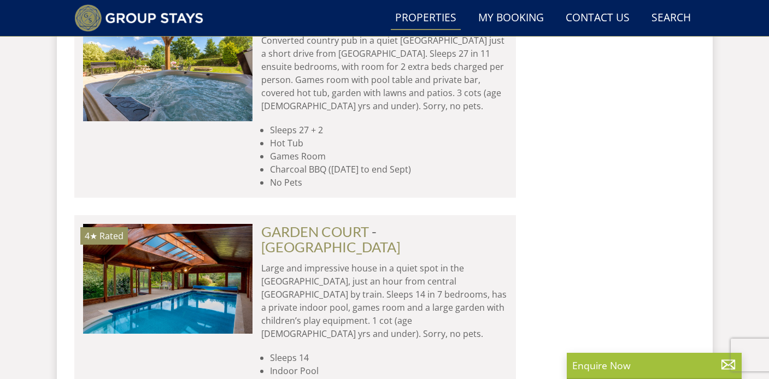
scroll to position [9118, 0]
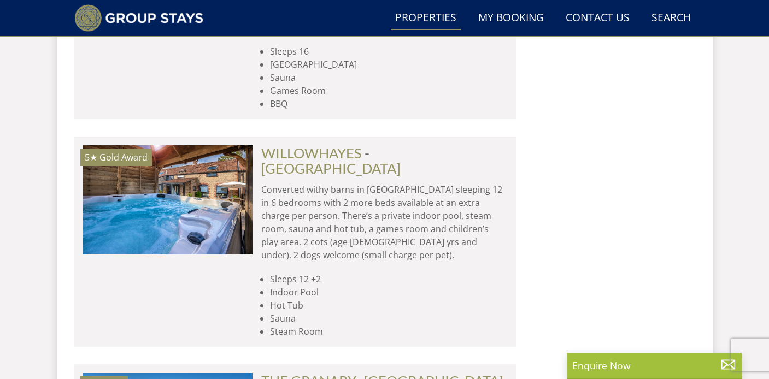
scroll to position [10735, 0]
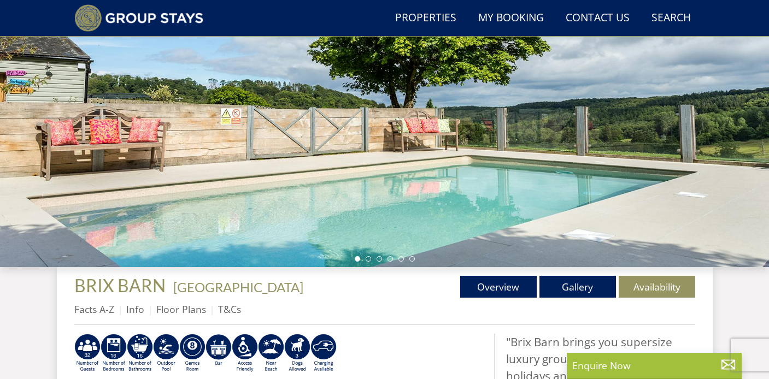
scroll to position [188, 0]
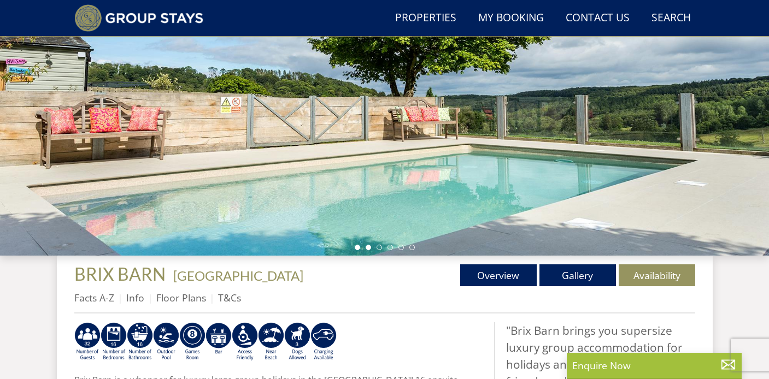
click at [366, 248] on li at bounding box center [368, 247] width 5 height 5
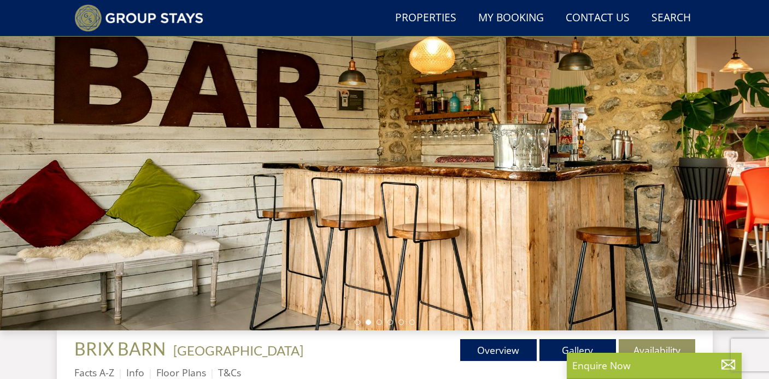
scroll to position [126, 0]
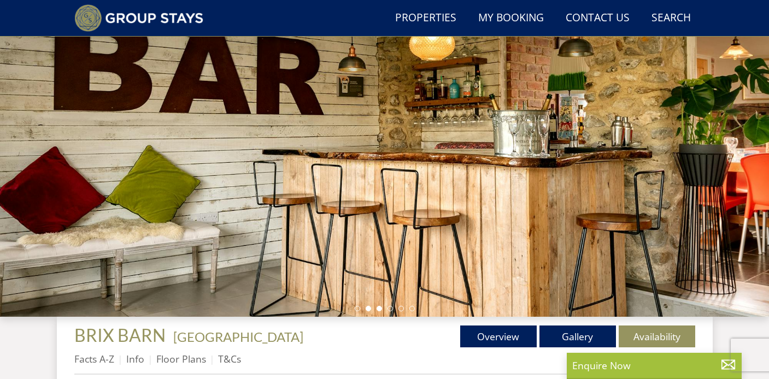
click at [377, 309] on li at bounding box center [379, 308] width 5 height 5
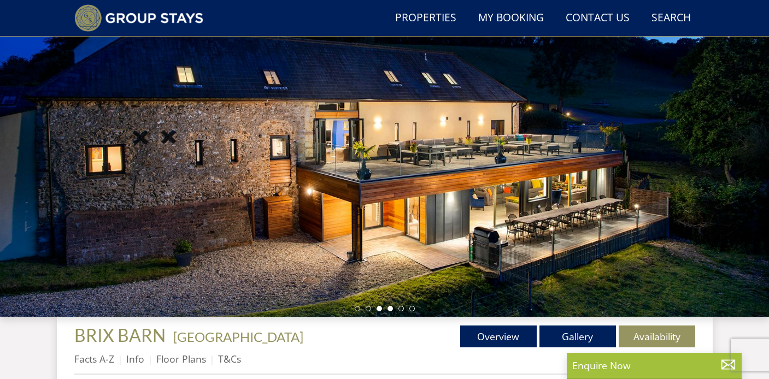
click at [390, 311] on li at bounding box center [390, 308] width 5 height 5
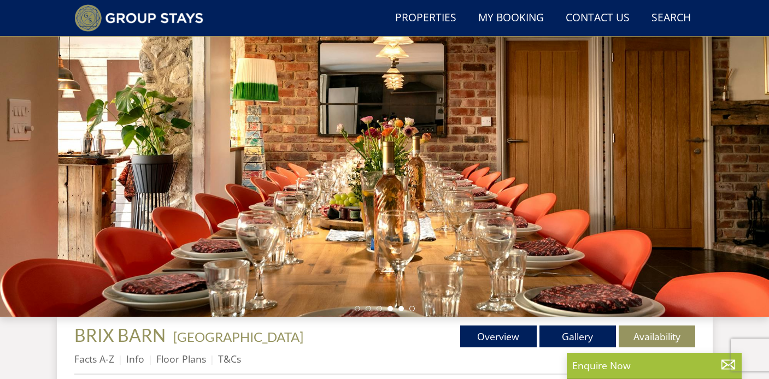
click at [401, 308] on li at bounding box center [401, 308] width 5 height 5
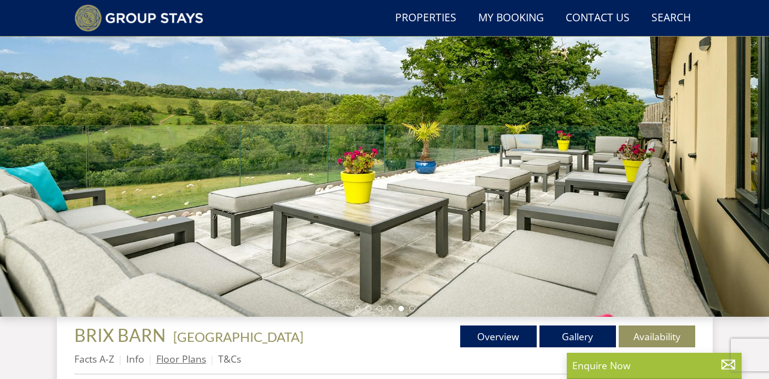
click at [176, 365] on link "Floor Plans" at bounding box center [181, 359] width 50 height 13
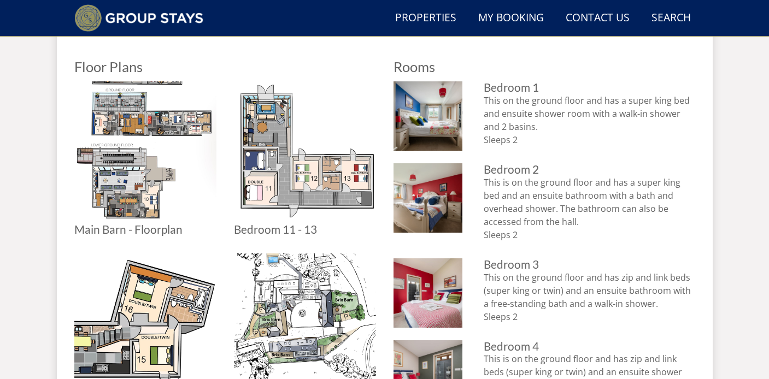
scroll to position [466, 0]
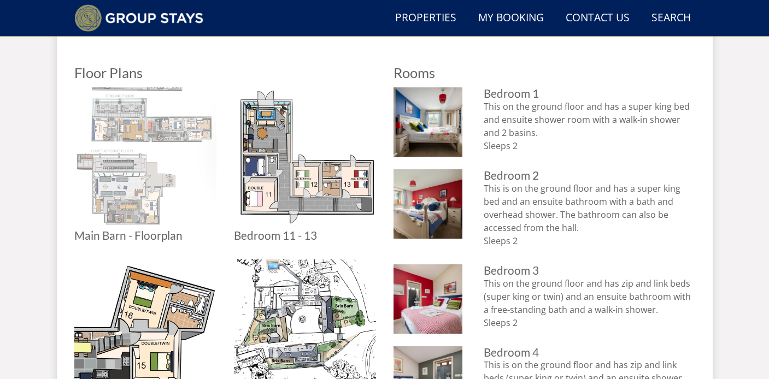
click at [120, 169] on img at bounding box center [145, 158] width 142 height 142
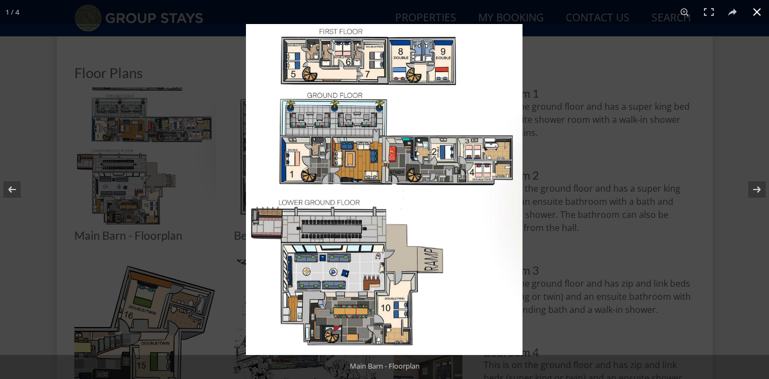
click at [216, 232] on div at bounding box center [384, 189] width 769 height 379
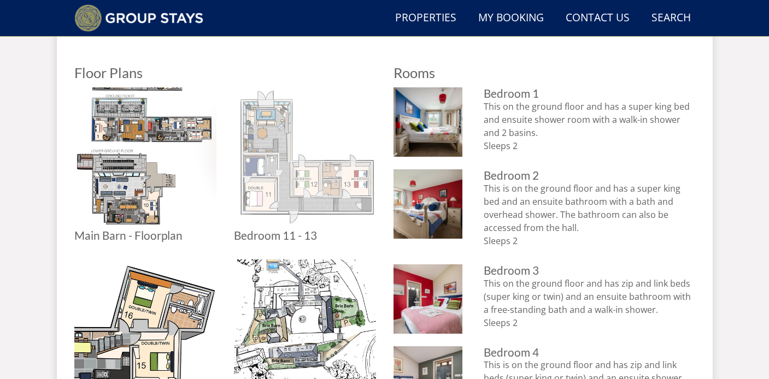
click at [276, 184] on img at bounding box center [305, 158] width 142 height 142
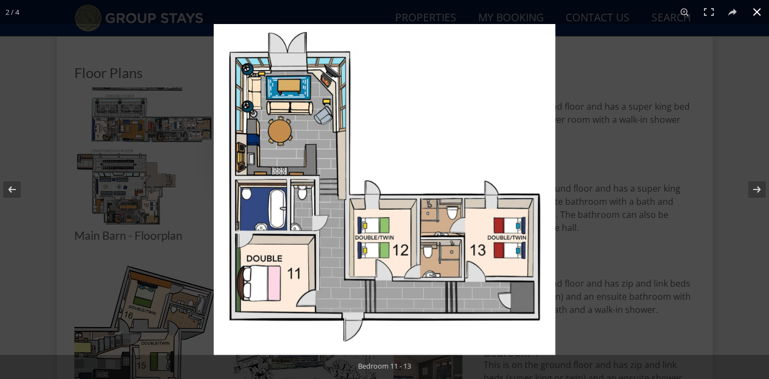
click at [180, 242] on div at bounding box center [384, 189] width 769 height 379
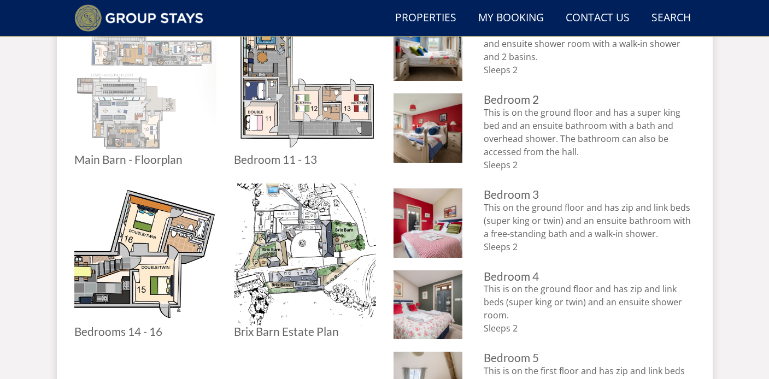
scroll to position [546, 0]
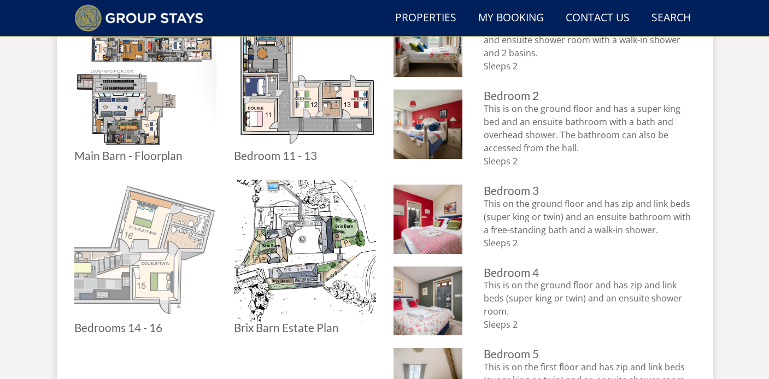
click at [178, 232] on img at bounding box center [145, 251] width 142 height 142
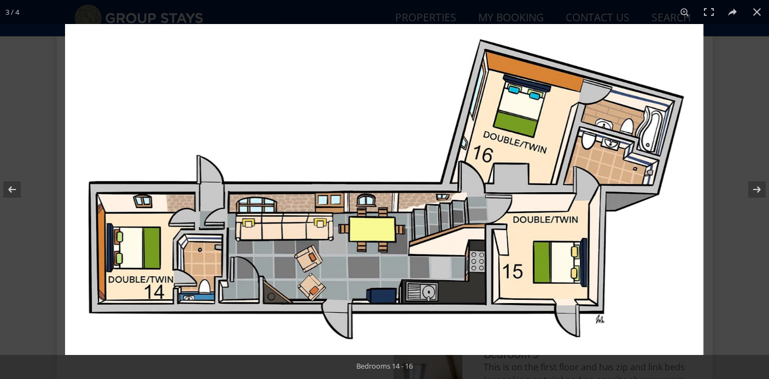
click at [229, 115] on img at bounding box center [384, 189] width 639 height 331
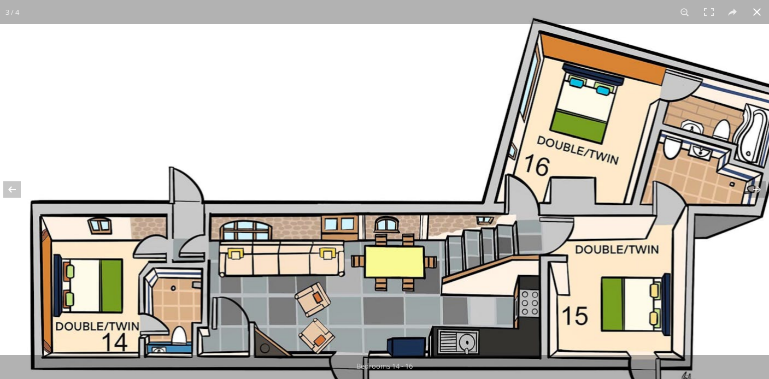
click at [752, 10] on button at bounding box center [757, 12] width 24 height 24
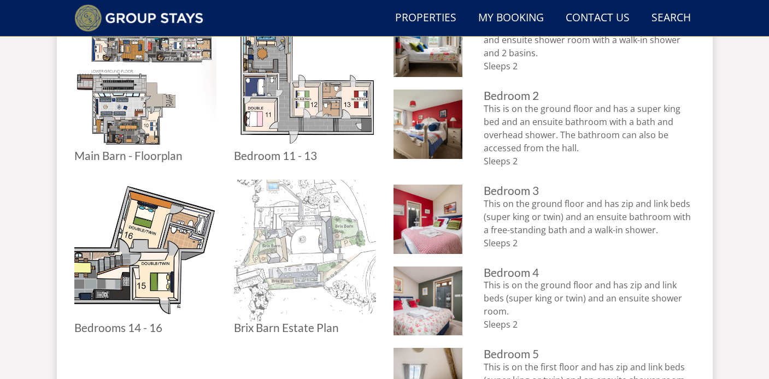
click at [302, 242] on img at bounding box center [305, 251] width 142 height 142
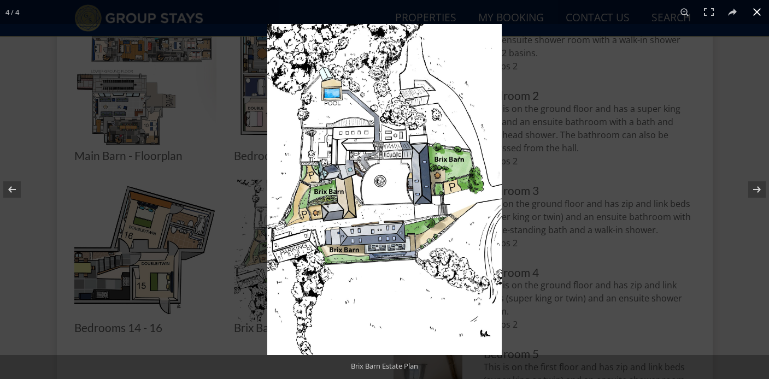
click at [537, 164] on div at bounding box center [651, 213] width 769 height 379
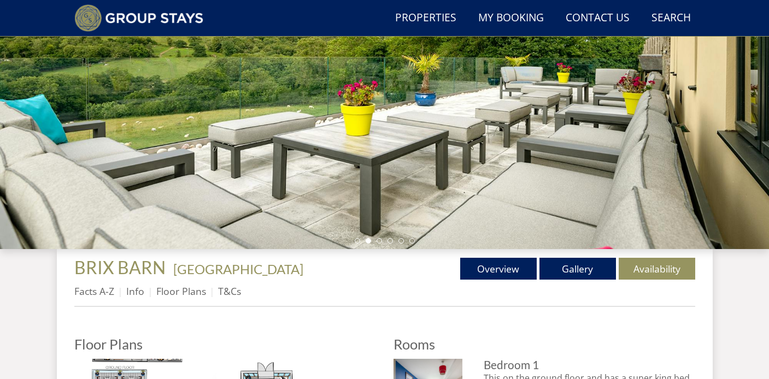
scroll to position [198, 0]
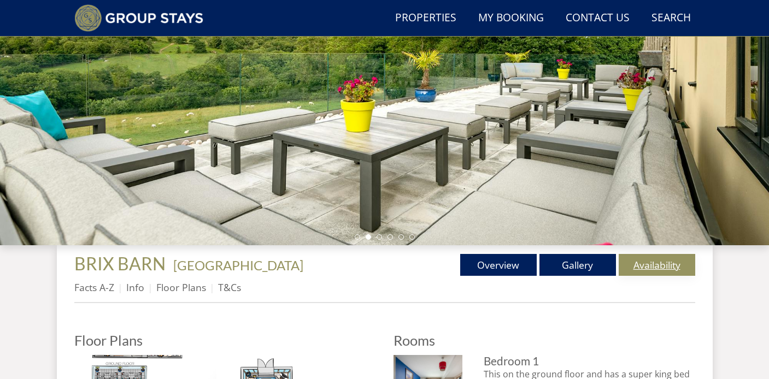
click at [651, 266] on link "Availability" at bounding box center [657, 265] width 77 height 22
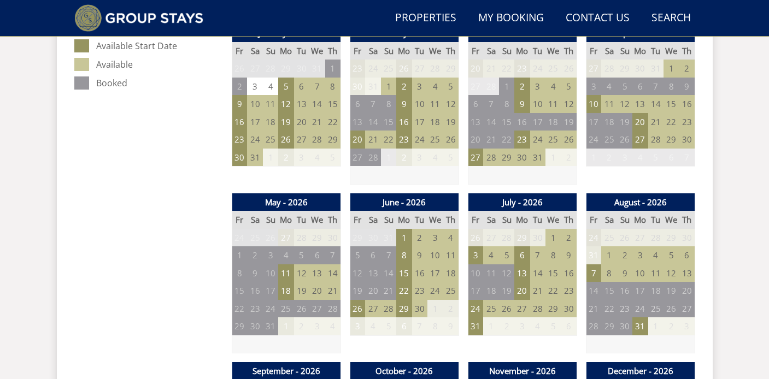
scroll to position [663, 0]
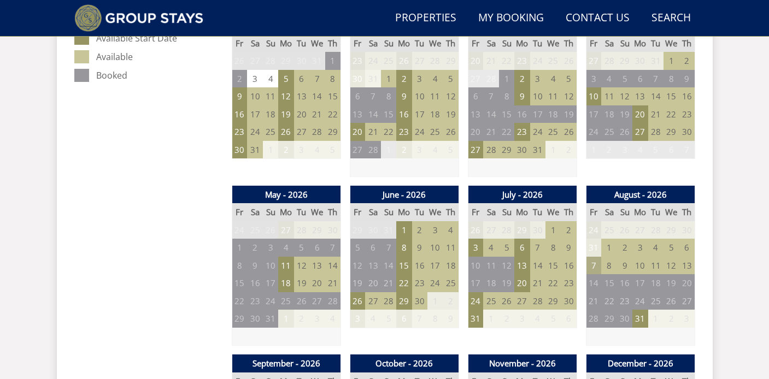
click at [595, 262] on td "7" at bounding box center [593, 266] width 15 height 18
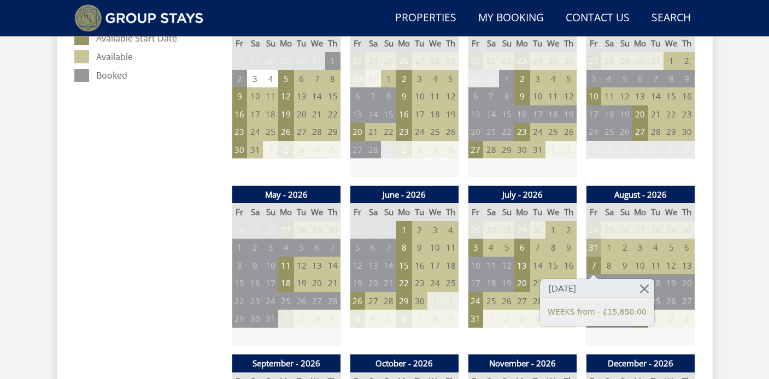
click at [592, 247] on td "31" at bounding box center [593, 248] width 15 height 18
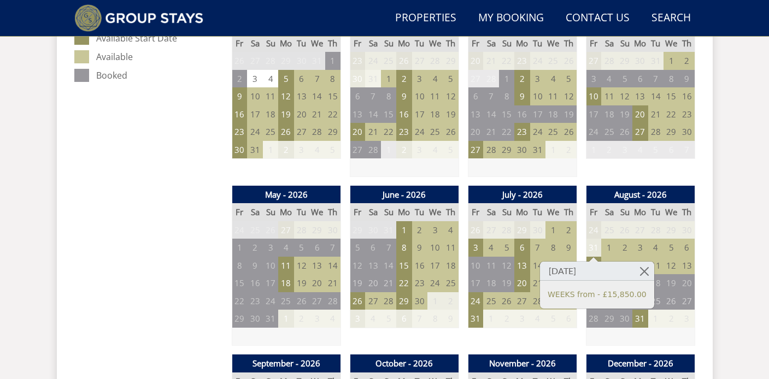
scroll to position [673, 0]
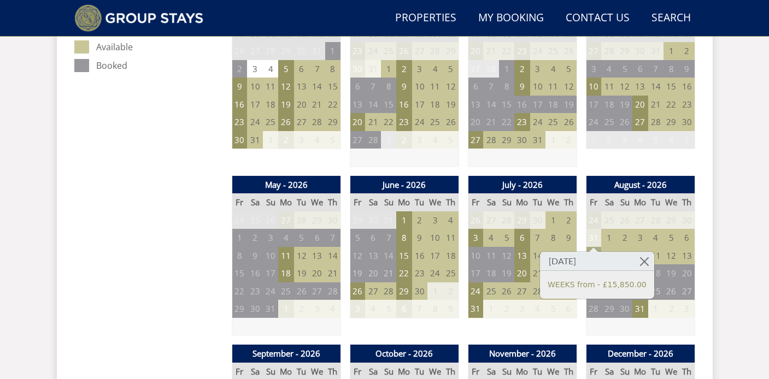
click at [600, 250] on td "7" at bounding box center [593, 256] width 15 height 18
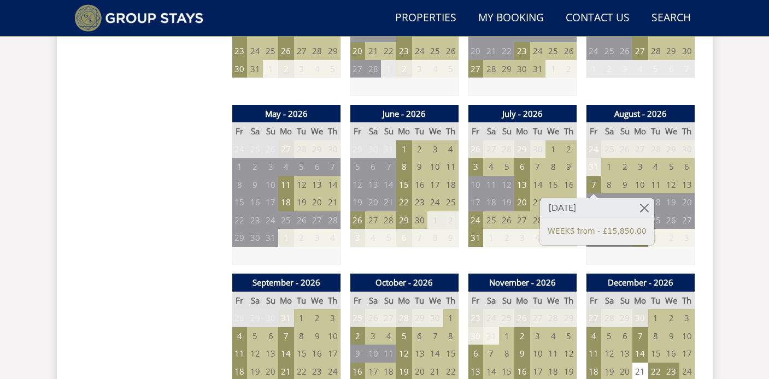
scroll to position [749, 0]
